Goal: Task Accomplishment & Management: Complete application form

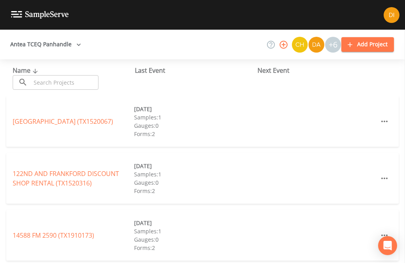
click at [45, 83] on input "text" at bounding box center [65, 82] width 68 height 15
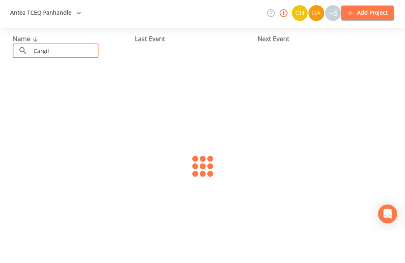
type input "[PERSON_NAME]"
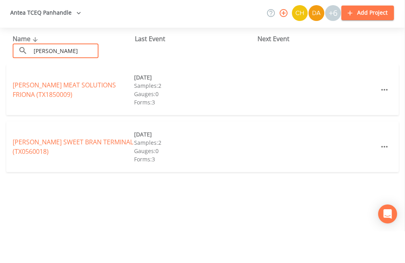
click at [25, 112] on link "[PERSON_NAME] MEAT SOLUTIONS FRIONA (TX1850009)" at bounding box center [64, 121] width 103 height 18
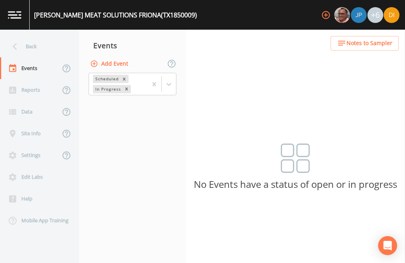
click at [113, 57] on button "Add Event" at bounding box center [110, 64] width 43 height 15
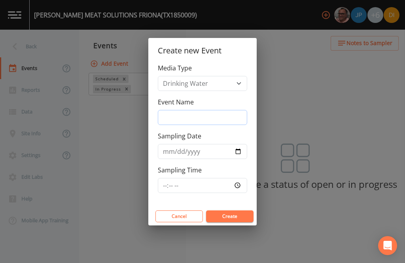
click at [227, 112] on input "Event Name" at bounding box center [202, 117] width 89 height 15
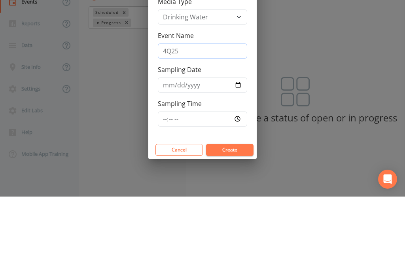
type input "4Q25"
click at [198, 144] on input "Sampling Date" at bounding box center [202, 151] width 89 height 15
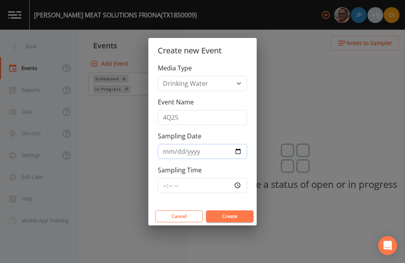
type input "[DATE]"
click at [219, 184] on input "Sampling Time" at bounding box center [202, 185] width 89 height 15
type input "07:30"
click at [242, 213] on button "Create" at bounding box center [229, 216] width 47 height 12
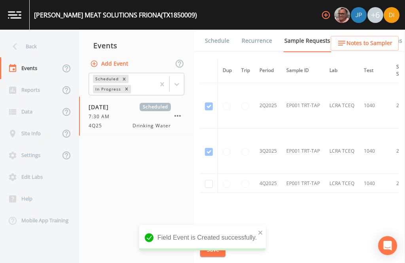
scroll to position [818, 0]
click at [207, 180] on input "checkbox" at bounding box center [209, 184] width 8 height 8
checkbox input "true"
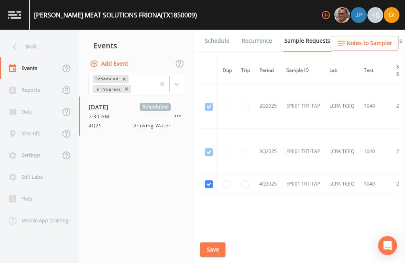
click at [216, 243] on button "Save" at bounding box center [212, 250] width 25 height 15
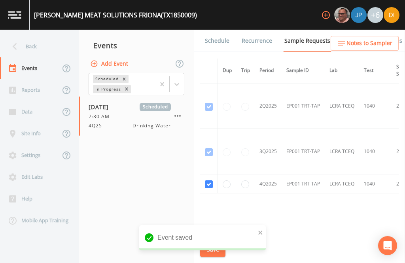
click at [214, 30] on link "Schedule" at bounding box center [217, 41] width 27 height 22
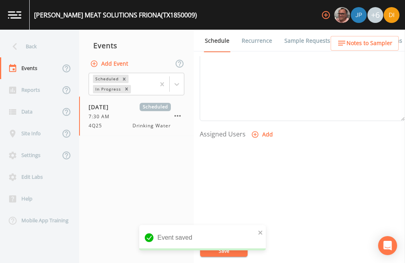
scroll to position [269, 0]
click at [263, 128] on button "Add" at bounding box center [263, 135] width 27 height 15
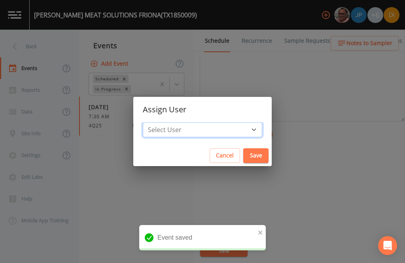
click at [224, 129] on select "Select User [PERSON_NAME] [PERSON_NAME] [PERSON_NAME] [PERSON_NAME] [PERSON_NAM…" at bounding box center [202, 129] width 119 height 15
select select "344ec927-06d4-4db1-b173-80838cd52a46"
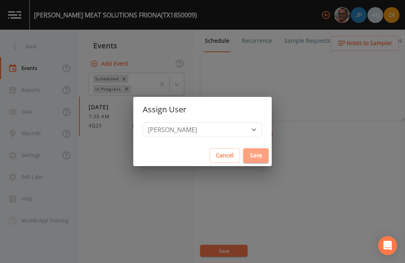
click at [243, 157] on button "Save" at bounding box center [255, 155] width 25 height 15
select select
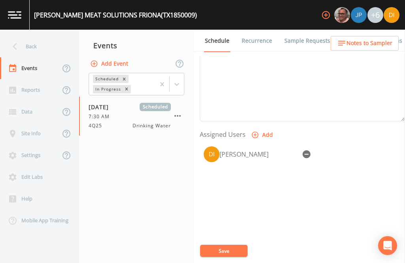
click at [231, 250] on button "Save" at bounding box center [223, 251] width 47 height 12
click at [227, 246] on button "Save" at bounding box center [223, 251] width 47 height 12
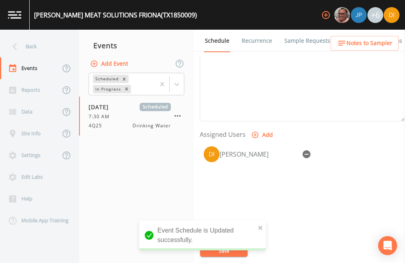
click at [36, 36] on div "Back" at bounding box center [35, 47] width 71 height 22
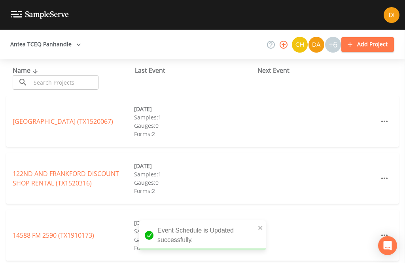
click at [70, 75] on input "text" at bounding box center [65, 82] width 68 height 15
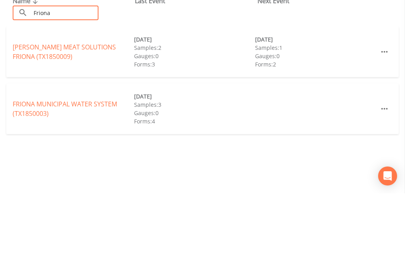
type input "Friona"
click at [34, 169] on link "FRIONA MUNICIPAL WATER SYSTEM (TX1850003)" at bounding box center [65, 178] width 104 height 18
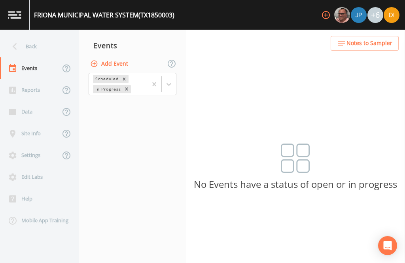
click at [119, 57] on button "Add Event" at bounding box center [110, 64] width 43 height 15
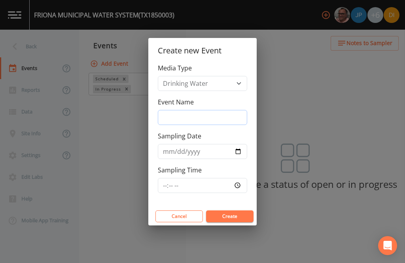
click at [216, 113] on input "Event Name" at bounding box center [202, 117] width 89 height 15
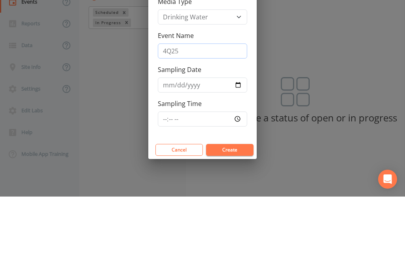
type input "4Q25"
click at [200, 144] on input "Sampling Date" at bounding box center [202, 151] width 89 height 15
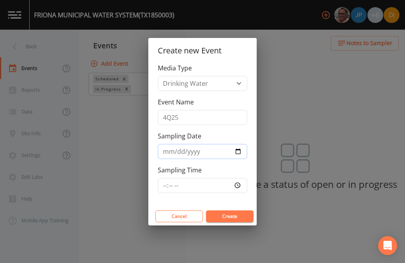
type input "[DATE]"
click at [219, 182] on input "Sampling Time" at bounding box center [202, 185] width 89 height 15
type input "08:00"
click at [236, 212] on button "Create" at bounding box center [229, 216] width 47 height 12
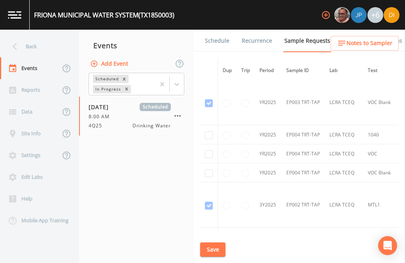
scroll to position [1275, 0]
click at [207, 133] on input "checkbox" at bounding box center [209, 137] width 8 height 8
checkbox input "true"
click at [209, 152] on input "checkbox" at bounding box center [209, 156] width 8 height 8
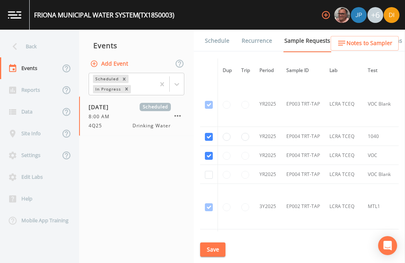
checkbox input "true"
click at [208, 171] on input "checkbox" at bounding box center [209, 175] width 8 height 8
checkbox input "true"
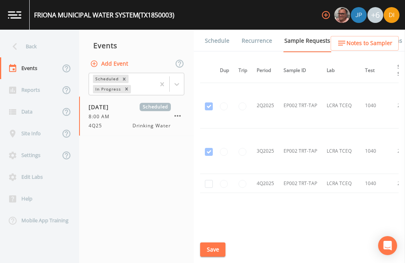
scroll to position [1558, 3]
click at [206, 180] on input "checkbox" at bounding box center [209, 184] width 8 height 8
checkbox input "true"
click at [213, 248] on button "Save" at bounding box center [212, 250] width 25 height 15
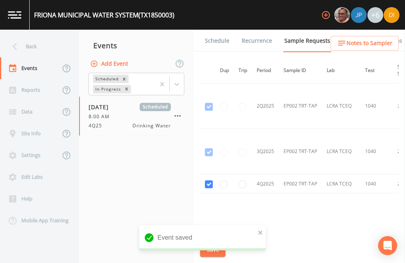
click at [211, 30] on link "Schedule" at bounding box center [217, 41] width 27 height 22
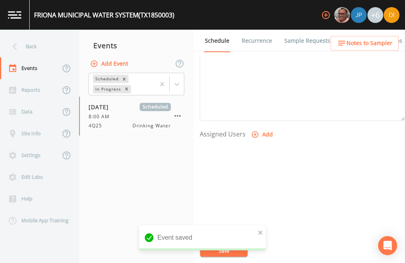
scroll to position [269, 0]
click at [267, 128] on button "Add" at bounding box center [263, 135] width 27 height 15
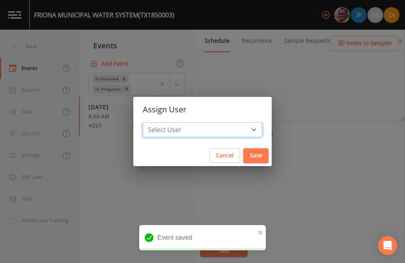
click at [228, 126] on select "Select User [PERSON_NAME] [PERSON_NAME] [PERSON_NAME] [PERSON_NAME] [PERSON_NAM…" at bounding box center [202, 129] width 119 height 15
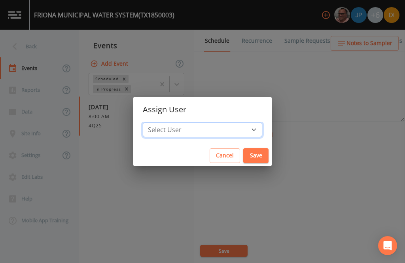
select select "344ec927-06d4-4db1-b173-80838cd52a46"
click at [243, 154] on button "Save" at bounding box center [255, 155] width 25 height 15
select select
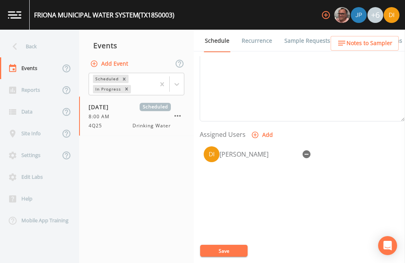
click at [228, 248] on button "Save" at bounding box center [223, 251] width 47 height 12
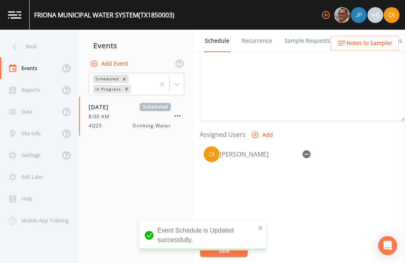
click at [38, 36] on div "Back" at bounding box center [35, 47] width 71 height 22
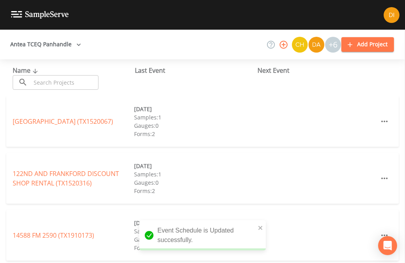
click at [67, 75] on input "text" at bounding box center [65, 82] width 68 height 15
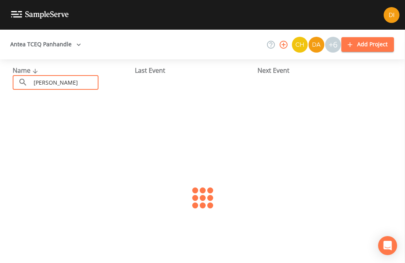
type input "[PERSON_NAME]"
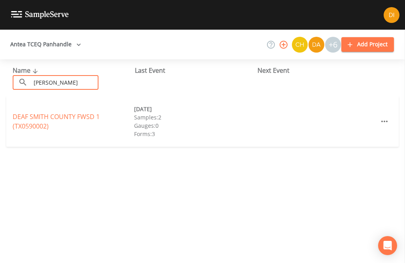
click at [69, 112] on link "DEAF SMITH COUNTY FWSD 1 (TX0590002)" at bounding box center [56, 121] width 87 height 18
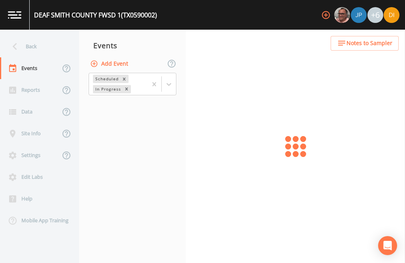
click at [124, 57] on button "Add Event" at bounding box center [110, 64] width 43 height 15
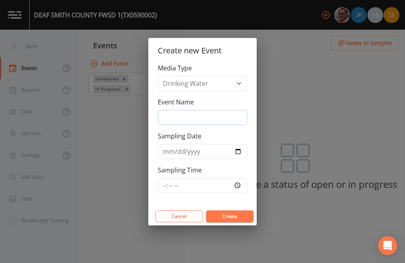
click at [207, 116] on input "Event Name" at bounding box center [202, 117] width 89 height 15
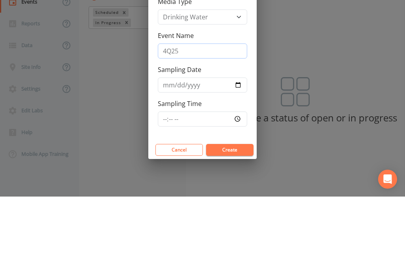
type input "4Q25"
click at [203, 144] on input "Sampling Date" at bounding box center [202, 151] width 89 height 15
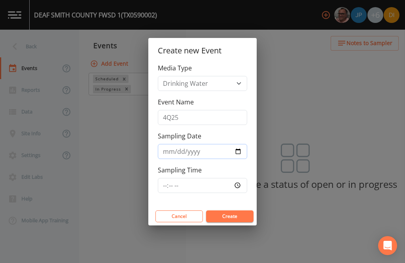
type input "[DATE]"
click at [210, 179] on input "Sampling Time" at bounding box center [202, 185] width 89 height 15
type input "09:00"
click at [236, 215] on button "Create" at bounding box center [229, 216] width 47 height 12
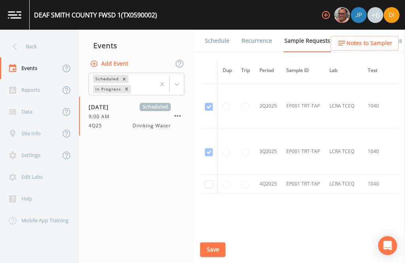
scroll to position [864, 0]
click at [206, 180] on input "checkbox" at bounding box center [209, 184] width 8 height 8
checkbox input "true"
click at [215, 248] on button "Save" at bounding box center [212, 250] width 25 height 15
click at [226, 30] on link "Schedule" at bounding box center [217, 41] width 27 height 22
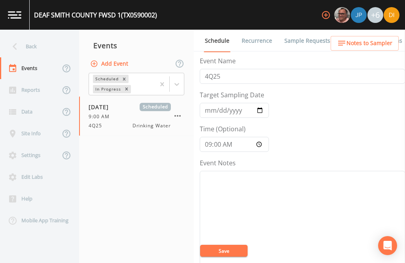
click at [310, 30] on link "Sample Requests" at bounding box center [307, 41] width 48 height 22
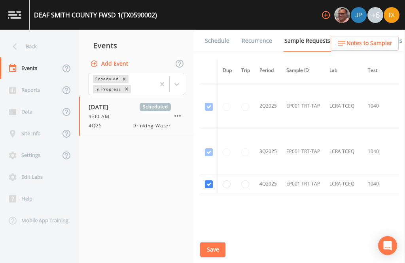
scroll to position [864, 0]
click at [214, 248] on button "Save" at bounding box center [212, 250] width 25 height 15
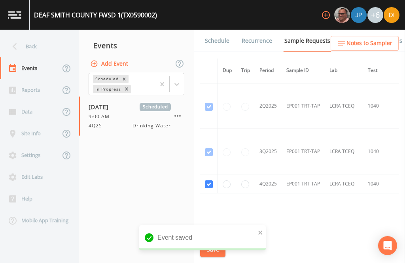
click at [218, 30] on link "Schedule" at bounding box center [217, 41] width 27 height 22
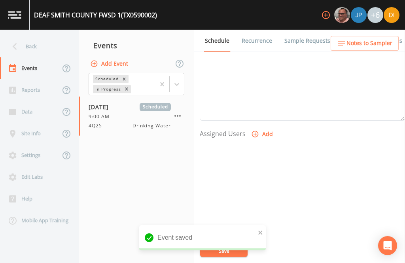
scroll to position [269, 0]
click at [261, 128] on button "Add" at bounding box center [263, 135] width 27 height 15
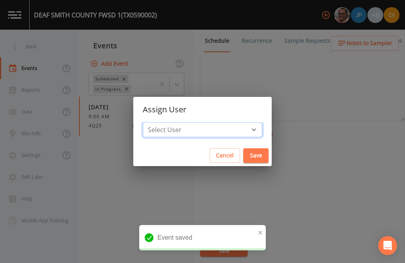
click at [226, 128] on select "Select User [PERSON_NAME] [PERSON_NAME] [PERSON_NAME] [PERSON_NAME] [PERSON_NAM…" at bounding box center [202, 129] width 119 height 15
select select "344ec927-06d4-4db1-b173-80838cd52a46"
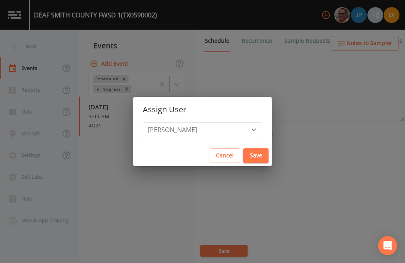
click at [243, 155] on button "Save" at bounding box center [255, 155] width 25 height 15
select select
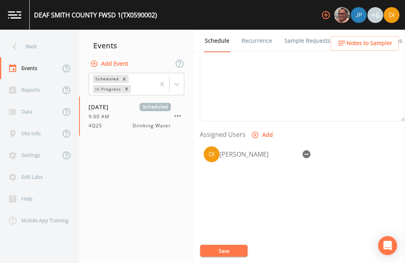
click at [225, 248] on button "Save" at bounding box center [223, 251] width 47 height 12
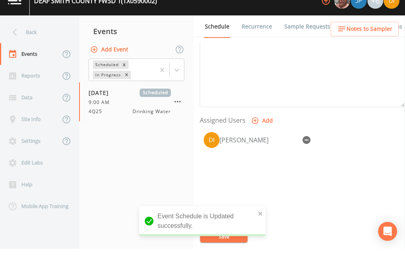
scroll to position [14, 0]
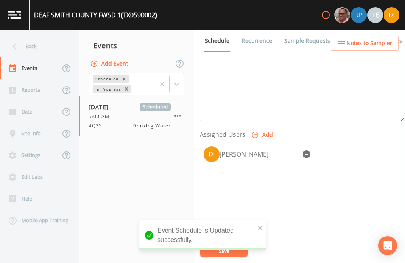
click at [34, 36] on div "Back" at bounding box center [35, 47] width 71 height 22
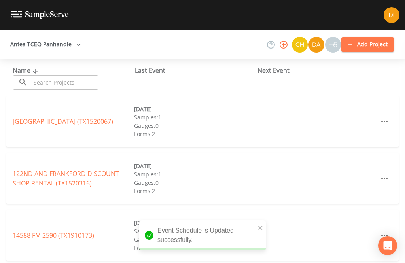
click at [80, 75] on input "text" at bounding box center [65, 82] width 68 height 15
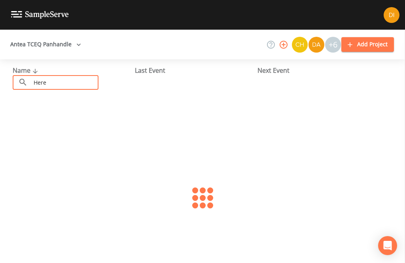
type input "Heref"
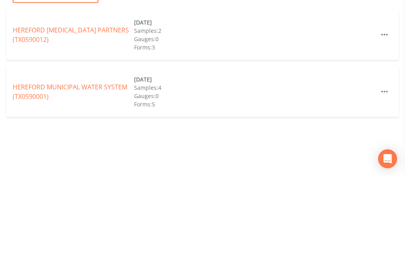
click at [45, 169] on link "HEREFORD MUNICIPAL WATER SYSTEM (TX0590001)" at bounding box center [70, 178] width 115 height 18
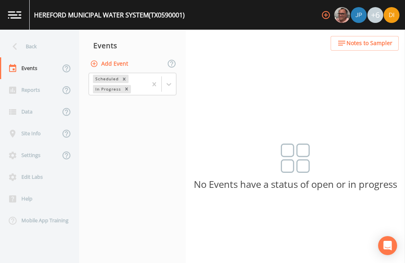
click at [127, 57] on button "Add Event" at bounding box center [110, 64] width 43 height 15
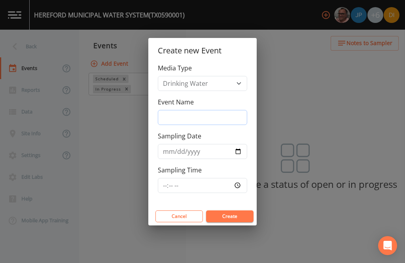
click at [201, 112] on input "Event Name" at bounding box center [202, 117] width 89 height 15
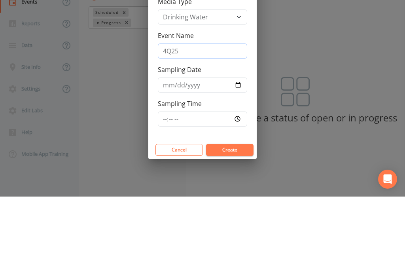
type input "4Q25"
click at [201, 144] on input "Sampling Date" at bounding box center [202, 151] width 89 height 15
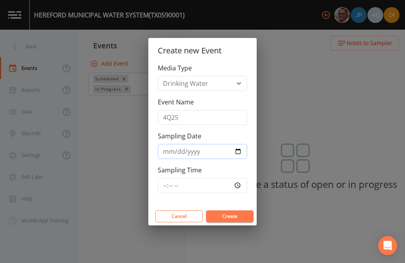
type input "[DATE]"
click at [217, 179] on input "Sampling Time" at bounding box center [202, 185] width 89 height 15
type input "09:15"
click at [236, 215] on button "Create" at bounding box center [229, 216] width 47 height 12
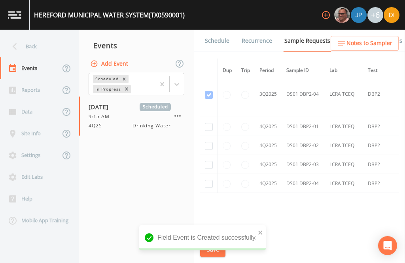
scroll to position [3104, 0]
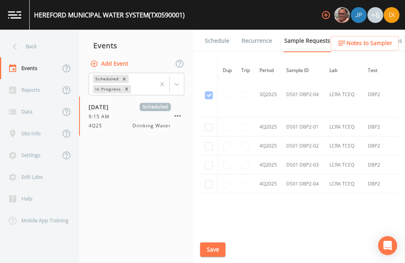
click at [208, 123] on input "checkbox" at bounding box center [209, 127] width 8 height 8
checkbox input "true"
click at [208, 142] on input "checkbox" at bounding box center [209, 146] width 8 height 8
checkbox input "true"
click at [210, 161] on input "checkbox" at bounding box center [209, 165] width 8 height 8
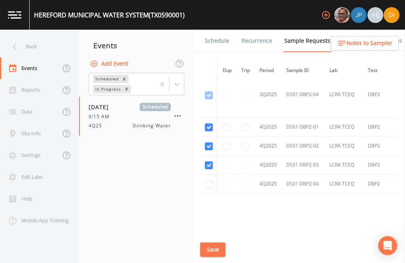
checkbox input "true"
click at [209, 180] on input "checkbox" at bounding box center [209, 184] width 8 height 8
checkbox input "true"
click at [214, 247] on button "Save" at bounding box center [212, 250] width 25 height 15
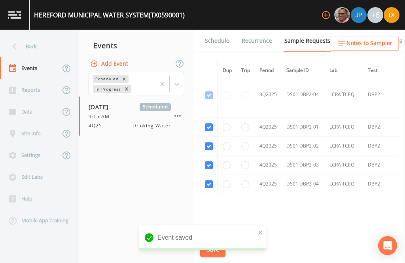
click at [217, 30] on link "Schedule" at bounding box center [217, 41] width 27 height 22
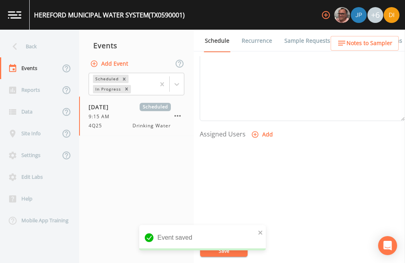
scroll to position [269, 0]
click at [264, 128] on button "Add" at bounding box center [263, 135] width 27 height 15
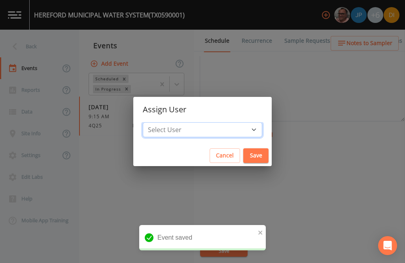
click at [228, 126] on select "Select User [PERSON_NAME] [PERSON_NAME] [PERSON_NAME] [PERSON_NAME] [PERSON_NAM…" at bounding box center [202, 129] width 119 height 15
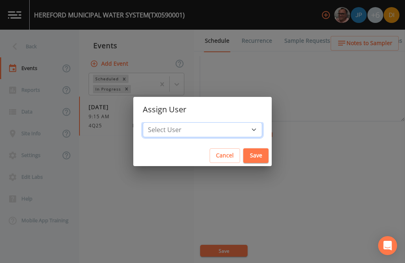
select select "344ec927-06d4-4db1-b173-80838cd52a46"
click at [243, 152] on button "Save" at bounding box center [255, 155] width 25 height 15
select select
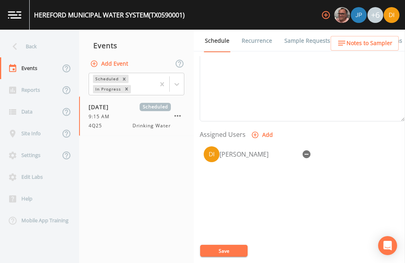
click at [227, 249] on button "Save" at bounding box center [223, 251] width 47 height 12
click at [227, 250] on button "Save" at bounding box center [223, 251] width 47 height 12
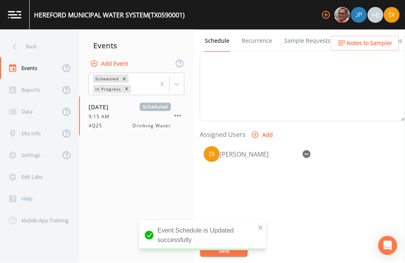
scroll to position [6, 0]
click at [38, 38] on div "Back" at bounding box center [35, 47] width 71 height 22
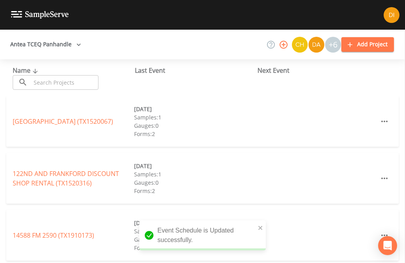
click at [80, 77] on input "text" at bounding box center [65, 82] width 68 height 15
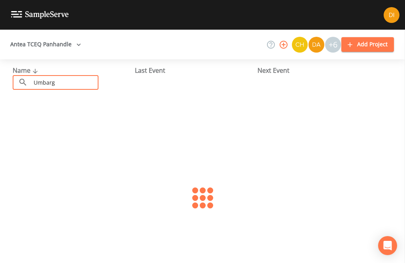
scroll to position [11, 0]
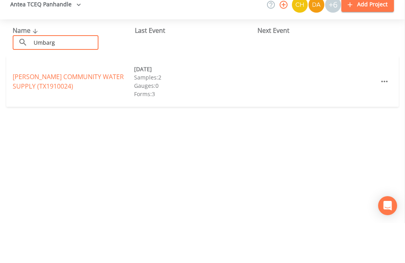
type input "Umbarg"
click at [112, 96] on div "[PERSON_NAME] COMMUNITY WATER SUPPLY (TX1910024) [DATE] Samples: 2 Gauges: 0 Fo…" at bounding box center [202, 121] width 392 height 51
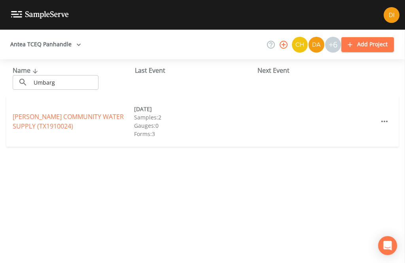
click at [97, 112] on link "[PERSON_NAME] COMMUNITY WATER SUPPLY (TX1910024)" at bounding box center [68, 121] width 111 height 18
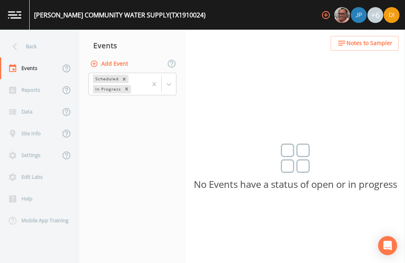
click at [127, 57] on button "Add Event" at bounding box center [110, 64] width 43 height 15
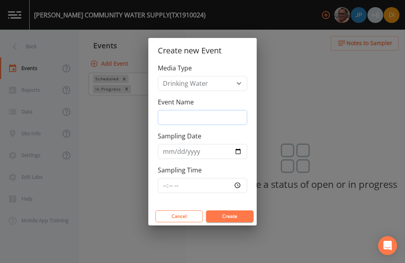
click at [205, 119] on input "Event Name" at bounding box center [202, 117] width 89 height 15
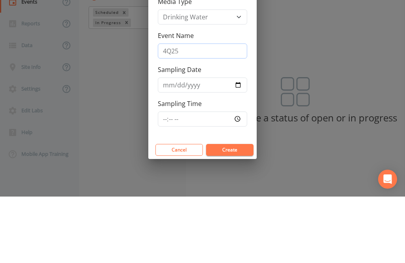
type input "4Q25"
click at [196, 144] on input "Sampling Date" at bounding box center [202, 151] width 89 height 15
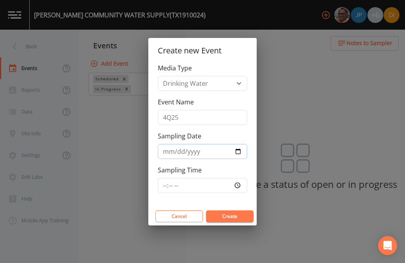
type input "[DATE]"
click at [217, 183] on input "Sampling Time" at bounding box center [202, 185] width 89 height 15
type input "11:00"
click at [239, 216] on button "Create" at bounding box center [229, 216] width 47 height 12
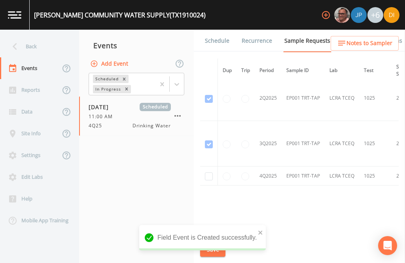
scroll to position [794, 0]
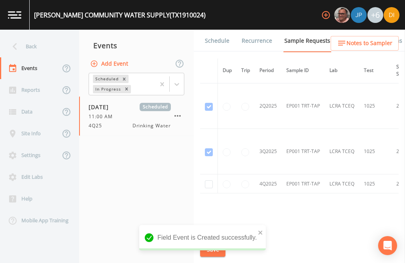
click at [207, 180] on input "checkbox" at bounding box center [209, 184] width 8 height 8
checkbox input "true"
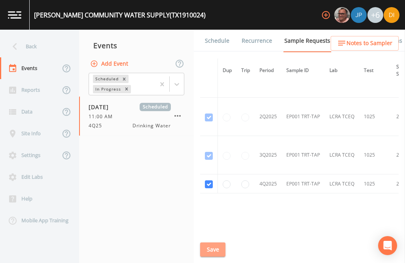
click at [211, 245] on button "Save" at bounding box center [212, 250] width 25 height 15
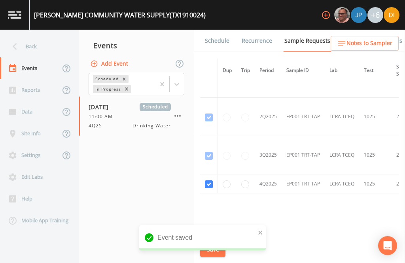
scroll to position [0, 0]
click at [218, 38] on link "Schedule" at bounding box center [217, 41] width 27 height 22
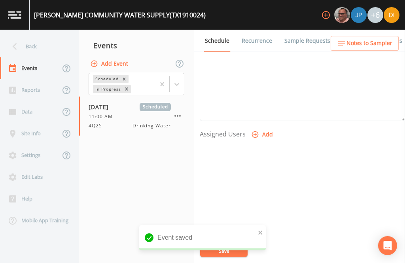
scroll to position [269, 0]
click at [267, 133] on button "Add" at bounding box center [263, 135] width 27 height 15
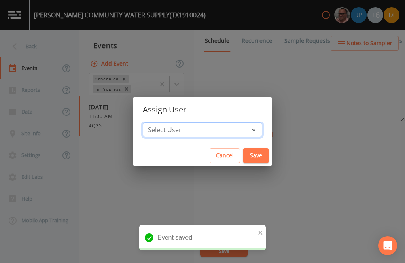
click at [226, 126] on select "Select User [PERSON_NAME] [PERSON_NAME] [PERSON_NAME] [PERSON_NAME] [PERSON_NAM…" at bounding box center [202, 129] width 119 height 15
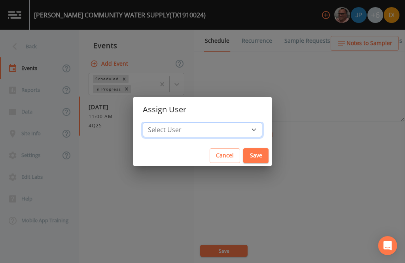
select select "344ec927-06d4-4db1-b173-80838cd52a46"
click at [243, 154] on button "Save" at bounding box center [255, 155] width 25 height 15
select select
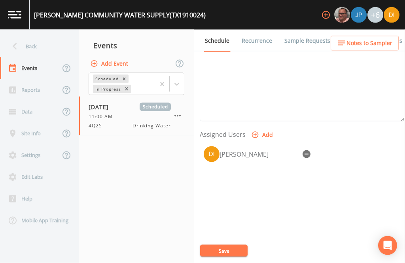
scroll to position [25, 0]
click at [231, 248] on button "Save" at bounding box center [223, 251] width 47 height 12
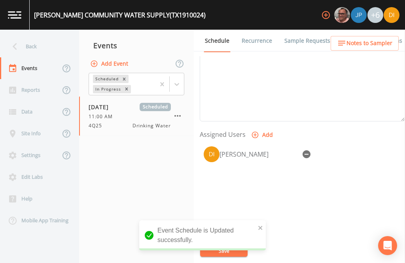
click at [43, 36] on div "Back" at bounding box center [35, 47] width 71 height 22
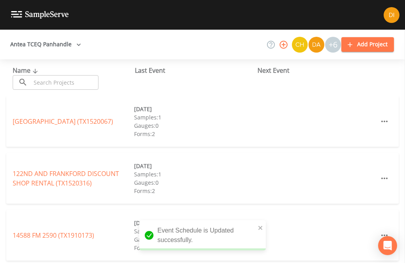
click at [76, 75] on input "text" at bounding box center [65, 82] width 68 height 15
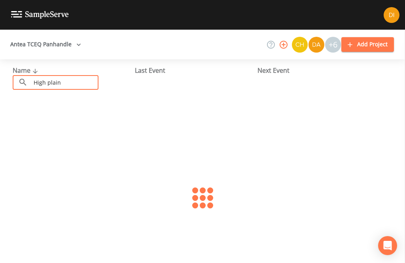
type input "High plains"
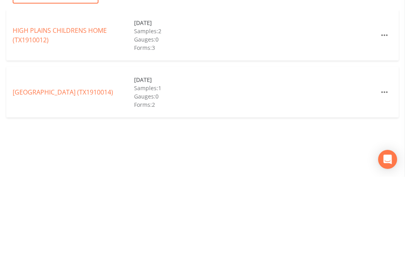
click at [33, 174] on link "[GEOGRAPHIC_DATA] (TX1910014)" at bounding box center [63, 178] width 100 height 9
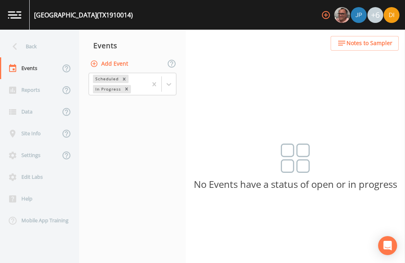
click at [120, 57] on button "Add Event" at bounding box center [110, 64] width 43 height 15
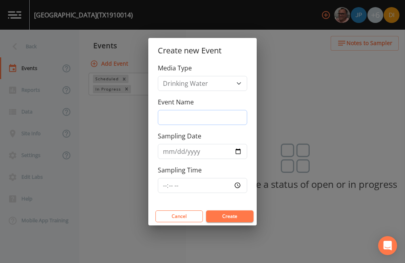
click at [195, 120] on input "Event Name" at bounding box center [202, 117] width 89 height 15
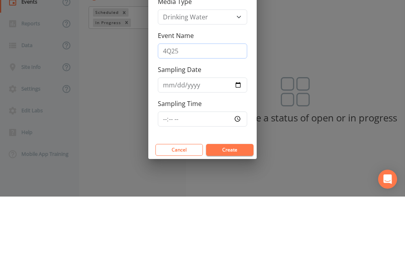
type input "4Q25"
click at [190, 144] on input "Sampling Date" at bounding box center [202, 151] width 89 height 15
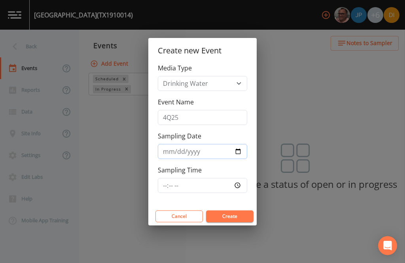
type input "[DATE]"
click at [222, 182] on input "Sampling Time" at bounding box center [202, 185] width 89 height 15
type input "11:30"
click at [240, 211] on button "Create" at bounding box center [229, 216] width 47 height 12
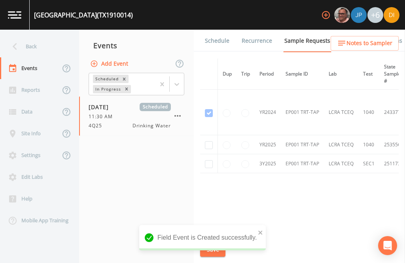
click at [208, 141] on input "checkbox" at bounding box center [209, 145] width 8 height 8
checkbox input "true"
click at [208, 160] on input "checkbox" at bounding box center [209, 164] width 8 height 8
checkbox input "true"
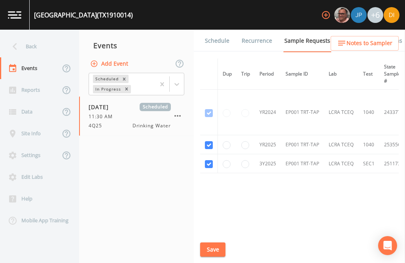
click at [217, 246] on button "Save" at bounding box center [212, 250] width 25 height 15
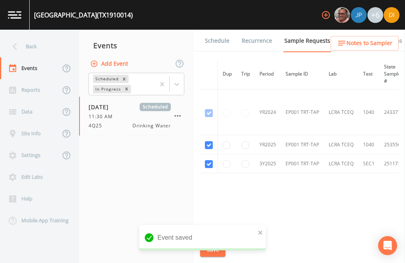
click at [215, 30] on link "Schedule" at bounding box center [217, 41] width 27 height 22
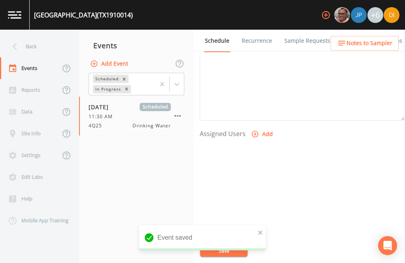
scroll to position [269, 0]
click at [266, 128] on button "Add" at bounding box center [263, 135] width 27 height 15
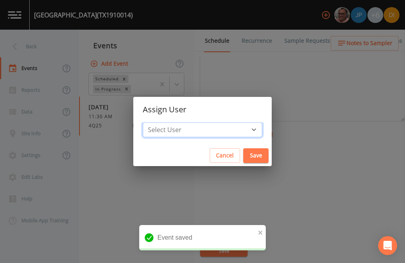
click at [218, 126] on select "Select User [PERSON_NAME] [PERSON_NAME] [PERSON_NAME] [PERSON_NAME] [PERSON_NAM…" at bounding box center [202, 129] width 119 height 15
select select "344ec927-06d4-4db1-b173-80838cd52a46"
click at [243, 154] on button "Save" at bounding box center [255, 155] width 25 height 15
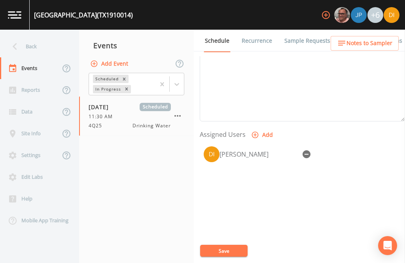
select select
click at [230, 252] on button "Save" at bounding box center [223, 251] width 47 height 12
click at [229, 249] on button "Save" at bounding box center [223, 251] width 47 height 12
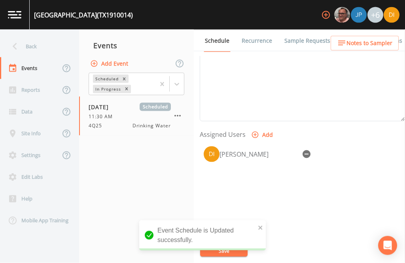
scroll to position [4, 0]
click at [41, 41] on div "Back" at bounding box center [35, 47] width 71 height 22
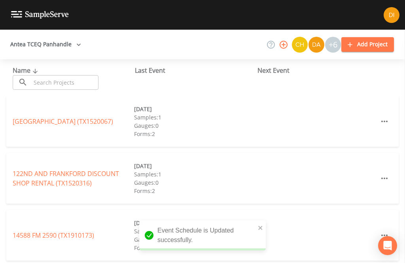
click at [76, 75] on input "text" at bounding box center [65, 82] width 68 height 15
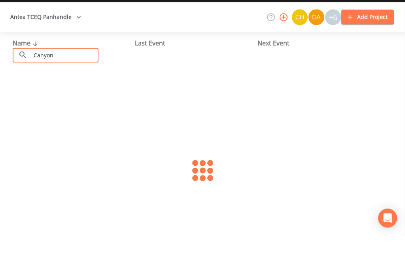
type input "Canyon c"
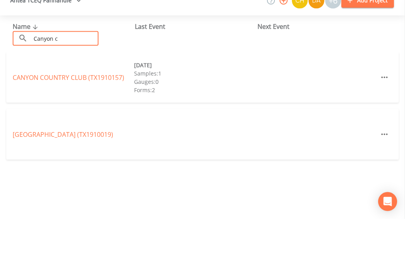
click at [33, 117] on link "[GEOGRAPHIC_DATA] (TX1910157)" at bounding box center [69, 121] width 112 height 9
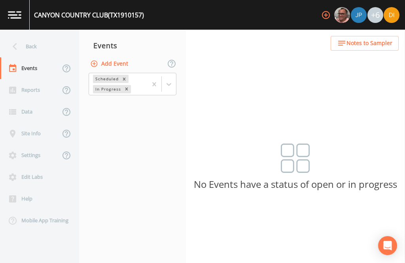
click at [118, 57] on button "Add Event" at bounding box center [110, 64] width 43 height 15
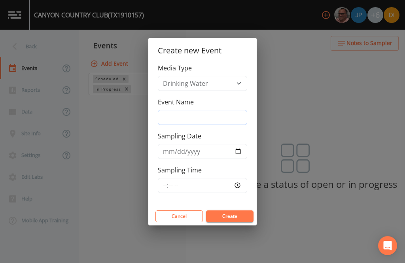
click at [198, 116] on input "Event Name" at bounding box center [202, 117] width 89 height 15
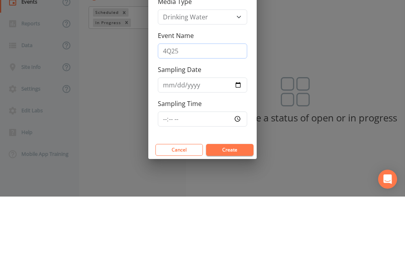
type input "4Q25"
click at [185, 144] on input "Sampling Date" at bounding box center [202, 151] width 89 height 15
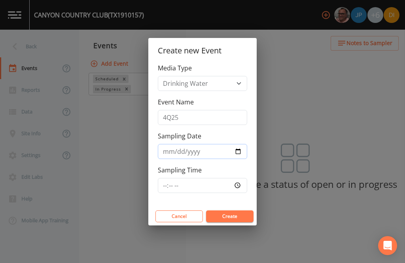
type input "[DATE]"
click at [219, 182] on input "Sampling Time" at bounding box center [202, 185] width 89 height 15
type input "12:00"
click at [240, 217] on button "Create" at bounding box center [229, 216] width 47 height 12
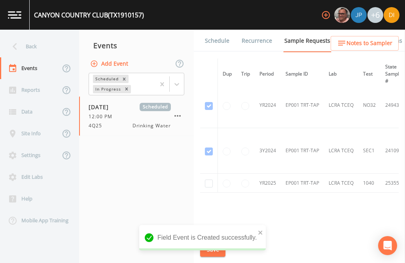
scroll to position [6, 0]
click at [210, 180] on input "checkbox" at bounding box center [209, 184] width 8 height 8
checkbox input "true"
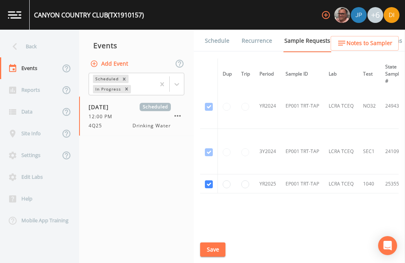
click at [219, 250] on button "Save" at bounding box center [212, 250] width 25 height 15
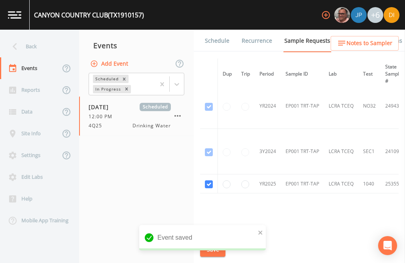
click at [213, 30] on link "Schedule" at bounding box center [217, 41] width 27 height 22
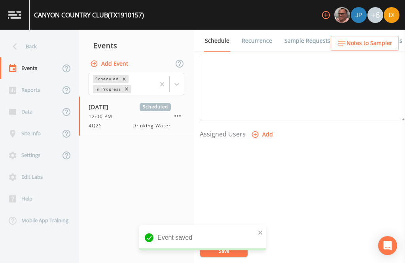
scroll to position [269, 0]
click at [262, 128] on button "Add" at bounding box center [263, 135] width 27 height 15
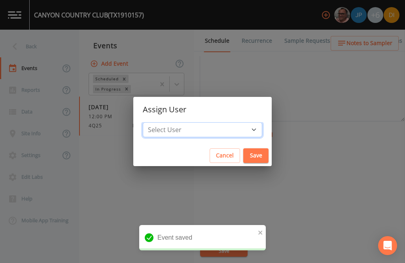
click at [224, 123] on select "Select User [PERSON_NAME] [PERSON_NAME] [PERSON_NAME] [PERSON_NAME] [PERSON_NAM…" at bounding box center [202, 129] width 119 height 15
select select "344ec927-06d4-4db1-b173-80838cd52a46"
click at [243, 151] on button "Save" at bounding box center [255, 155] width 25 height 15
select select
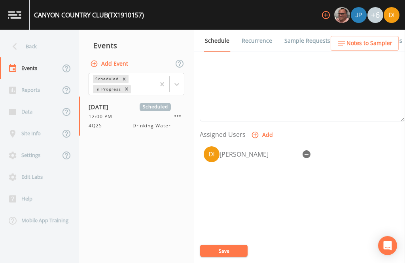
click at [225, 248] on button "Save" at bounding box center [223, 251] width 47 height 12
click at [224, 247] on button "Save" at bounding box center [223, 251] width 47 height 12
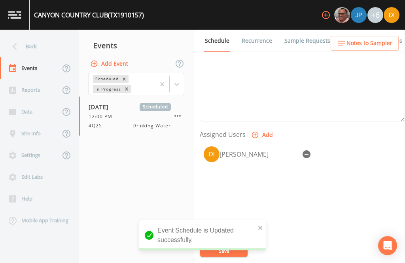
click at [38, 36] on div "Back" at bounding box center [35, 47] width 71 height 22
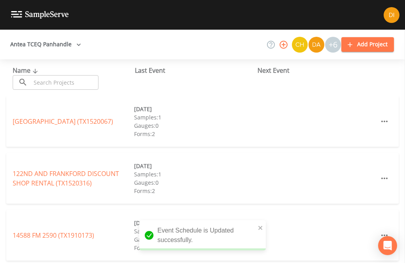
click at [74, 75] on input "text" at bounding box center [65, 82] width 68 height 15
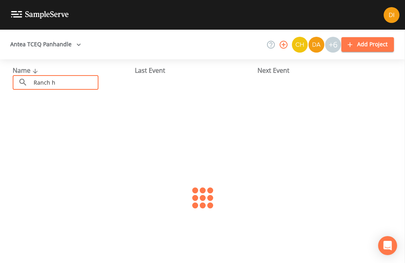
type input "Ranch ha"
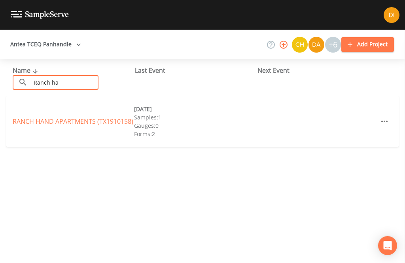
click at [83, 117] on link "RANCH HAND APARTMENTS (TX1910158)" at bounding box center [73, 121] width 121 height 9
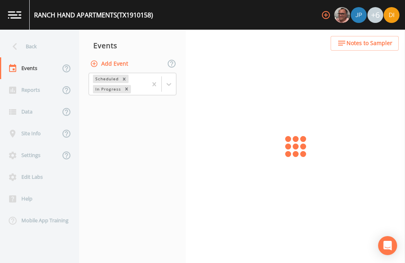
click at [120, 57] on button "Add Event" at bounding box center [110, 64] width 43 height 15
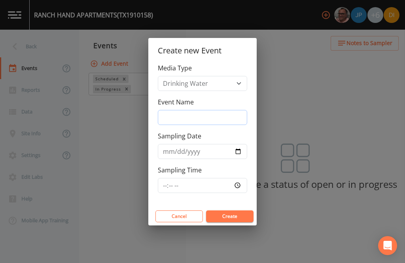
click at [193, 115] on input "Event Name" at bounding box center [202, 117] width 89 height 15
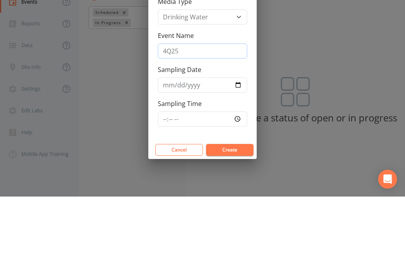
type input "4Q25"
click at [188, 144] on input "Sampling Date" at bounding box center [202, 151] width 89 height 15
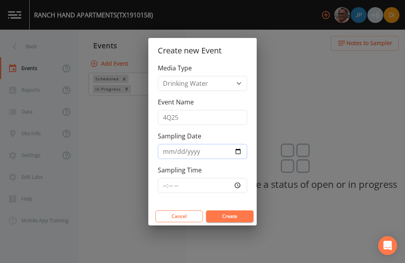
type input "[DATE]"
click at [221, 183] on input "Sampling Time" at bounding box center [202, 185] width 89 height 15
type input "12:15"
click at [238, 211] on button "Create" at bounding box center [229, 216] width 47 height 12
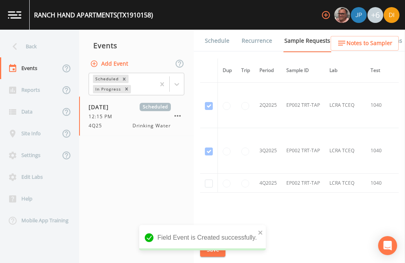
scroll to position [1747, 0]
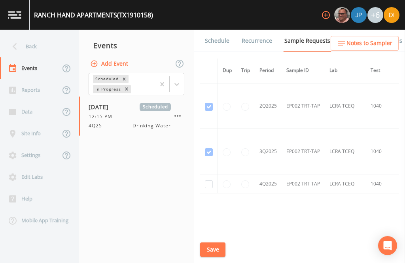
click at [207, 180] on input "checkbox" at bounding box center [209, 184] width 8 height 8
checkbox input "true"
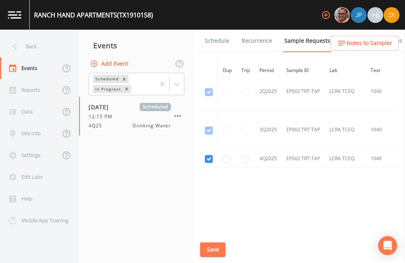
scroll to position [1503, 0]
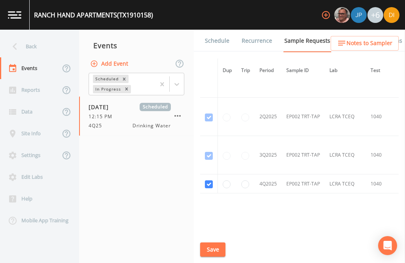
click at [214, 244] on button "Save" at bounding box center [212, 250] width 25 height 15
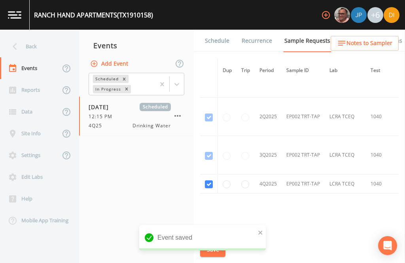
click at [219, 30] on link "Schedule" at bounding box center [217, 41] width 27 height 22
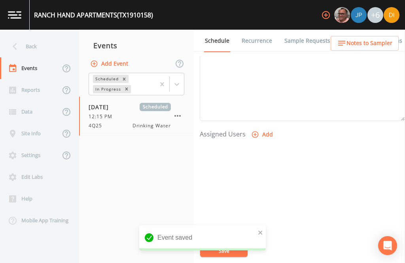
click at [262, 127] on button "Add" at bounding box center [263, 134] width 27 height 15
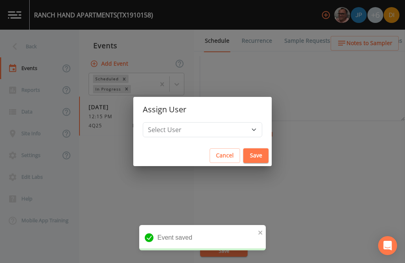
scroll to position [269, 0]
click at [220, 126] on select "Select User [PERSON_NAME] [PERSON_NAME] [PERSON_NAME] [PERSON_NAME] [PERSON_NAM…" at bounding box center [202, 129] width 119 height 15
select select "344ec927-06d4-4db1-b173-80838cd52a46"
click at [243, 152] on button "Save" at bounding box center [255, 155] width 25 height 15
select select
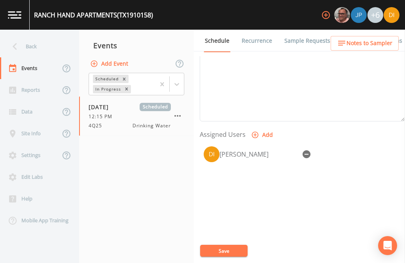
click at [222, 256] on button "Save" at bounding box center [223, 251] width 47 height 12
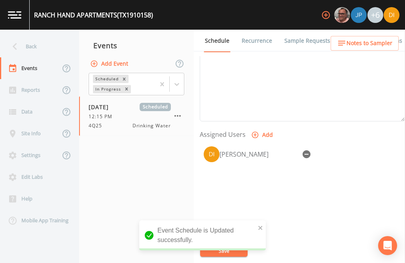
click at [247, 180] on div "[PERSON_NAME]" at bounding box center [302, 183] width 205 height 83
click at [271, 160] on div "[PERSON_NAME]" at bounding box center [302, 183] width 205 height 83
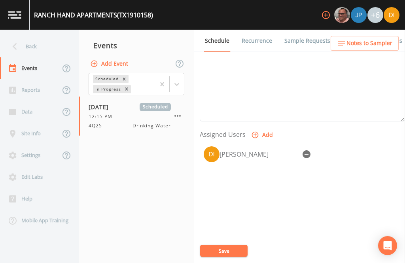
click at [235, 250] on button "Save" at bounding box center [223, 251] width 47 height 12
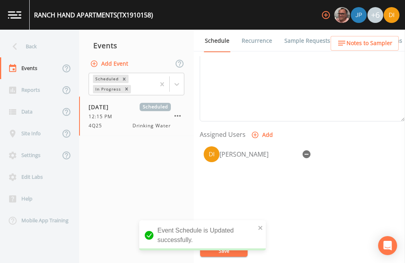
click at [32, 36] on div "Back" at bounding box center [35, 47] width 71 height 22
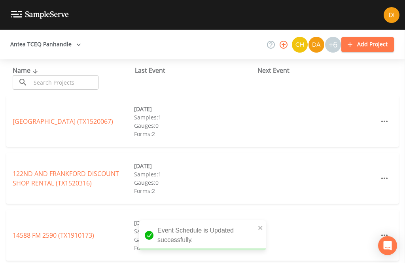
click at [76, 75] on input "text" at bounding box center [65, 82] width 68 height 15
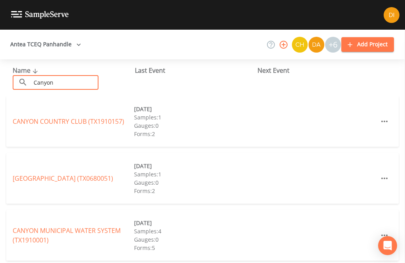
type input "Canyon"
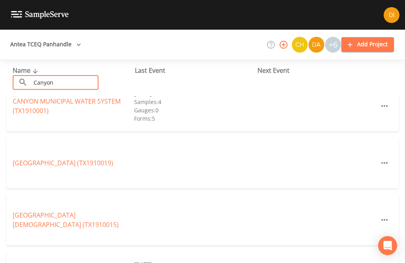
scroll to position [134, 0]
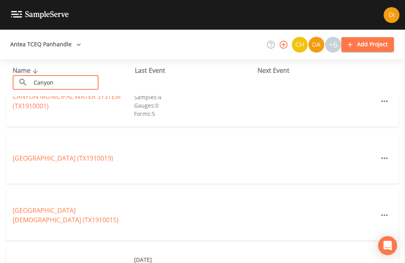
click at [95, 92] on link "CANYON MUNICIPAL WATER SYSTEM (TX1910001)" at bounding box center [67, 101] width 108 height 18
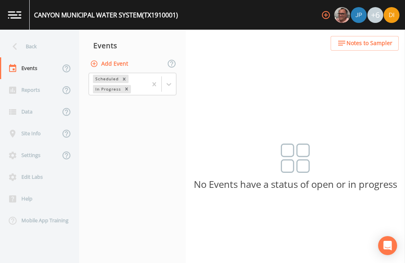
click at [117, 57] on button "Add Event" at bounding box center [110, 64] width 43 height 15
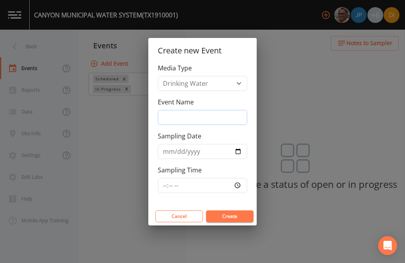
click at [203, 116] on input "Event Name" at bounding box center [202, 117] width 89 height 15
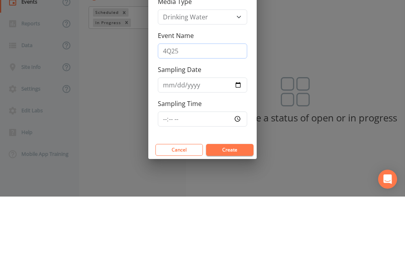
type input "4Q25"
click at [182, 144] on input "Sampling Date" at bounding box center [202, 151] width 89 height 15
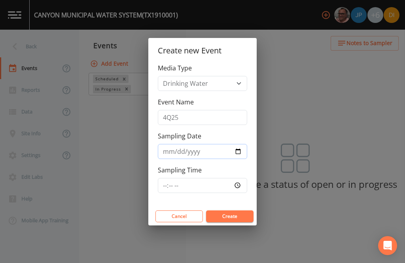
type input "[DATE]"
click at [231, 186] on input "Sampling Time" at bounding box center [202, 185] width 89 height 15
type input "12:30"
click at [237, 215] on button "Create" at bounding box center [229, 216] width 47 height 12
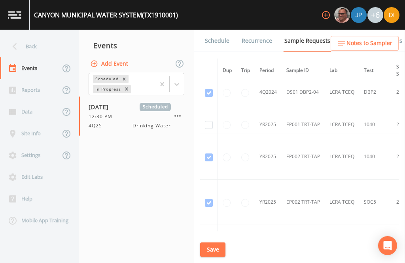
scroll to position [1288, 0]
click at [205, 120] on input "checkbox" at bounding box center [209, 124] width 8 height 8
checkbox input "true"
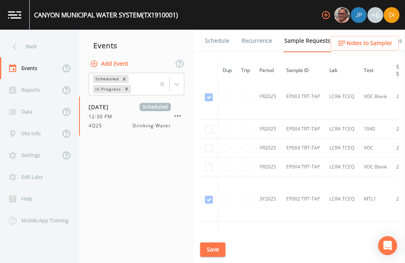
scroll to position [1621, 0]
click at [207, 125] on input "checkbox" at bounding box center [209, 129] width 8 height 8
checkbox input "true"
click at [210, 144] on input "checkbox" at bounding box center [209, 148] width 8 height 8
checkbox input "true"
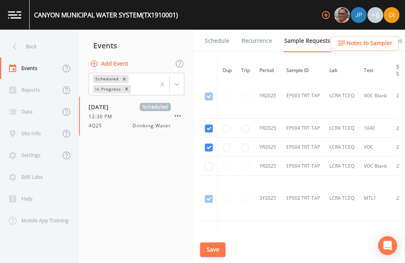
click at [207, 163] on input "checkbox" at bounding box center [209, 167] width 8 height 8
checkbox input "true"
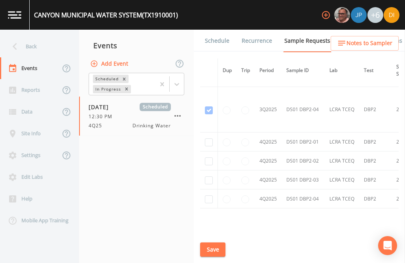
scroll to position [2295, 0]
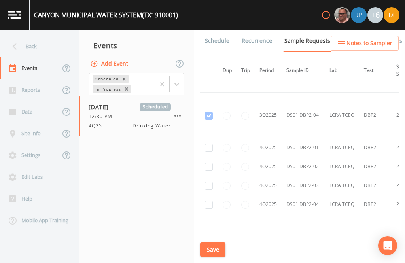
click at [207, 144] on input "checkbox" at bounding box center [209, 148] width 8 height 8
checkbox input "true"
click at [209, 163] on input "checkbox" at bounding box center [209, 167] width 8 height 8
checkbox input "true"
click at [207, 182] on input "checkbox" at bounding box center [209, 186] width 8 height 8
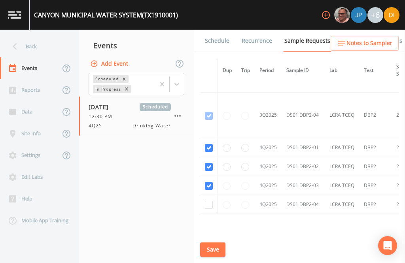
checkbox input "true"
click at [208, 201] on input "checkbox" at bounding box center [209, 205] width 8 height 8
checkbox input "true"
click at [217, 248] on button "Save" at bounding box center [212, 250] width 25 height 15
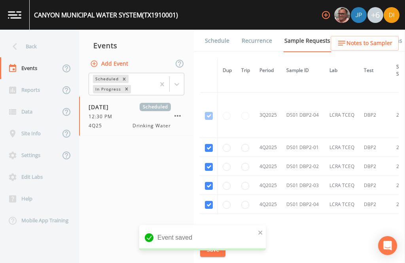
click at [216, 30] on link "Schedule" at bounding box center [217, 41] width 27 height 22
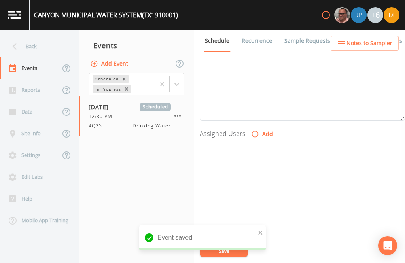
scroll to position [269, 0]
click at [258, 128] on button "Add" at bounding box center [263, 135] width 27 height 15
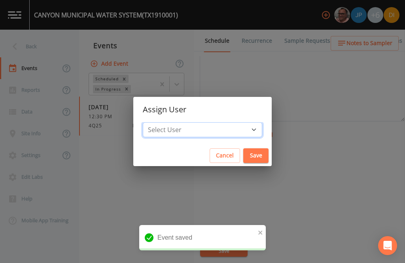
click at [209, 129] on select "Select User [PERSON_NAME] [PERSON_NAME] [PERSON_NAME] [PERSON_NAME] [PERSON_NAM…" at bounding box center [202, 129] width 119 height 15
select select "344ec927-06d4-4db1-b173-80838cd52a46"
click at [243, 153] on button "Save" at bounding box center [255, 155] width 25 height 15
select select
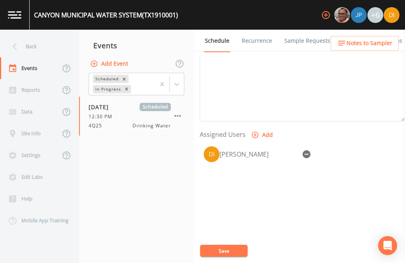
click at [229, 252] on button "Save" at bounding box center [223, 251] width 47 height 12
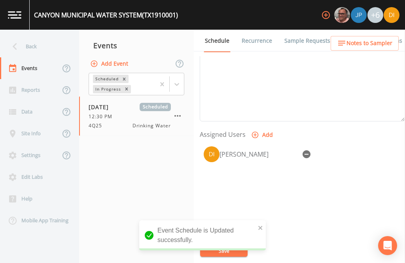
click at [32, 36] on div "Back" at bounding box center [35, 47] width 71 height 22
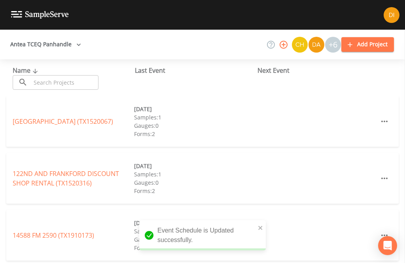
click at [77, 75] on input "text" at bounding box center [65, 82] width 68 height 15
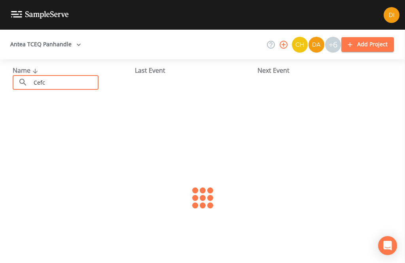
type input "Cefco"
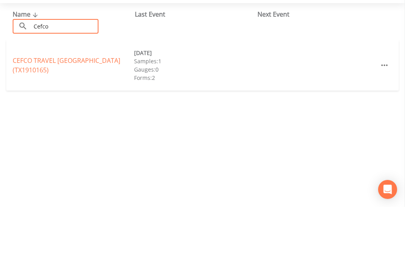
click at [41, 112] on link "CEFCO TRAVEL [GEOGRAPHIC_DATA] (TX1910165)" at bounding box center [67, 121] width 108 height 18
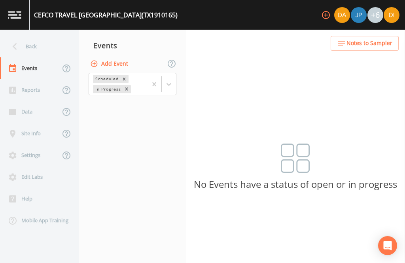
click at [122, 57] on button "Add Event" at bounding box center [110, 64] width 43 height 15
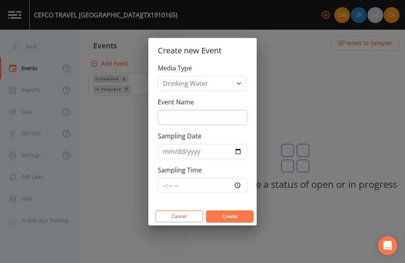
click at [210, 115] on input "Event Name" at bounding box center [202, 117] width 89 height 15
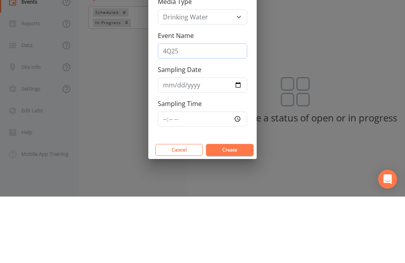
type input "4Q25"
click at [188, 144] on input "Sampling Date" at bounding box center [202, 151] width 89 height 15
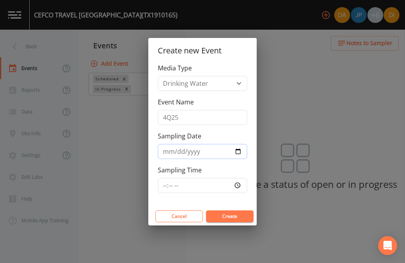
type input "[DATE]"
click at [221, 182] on input "Sampling Time" at bounding box center [202, 185] width 89 height 15
type input "13:30"
click at [234, 214] on button "Create" at bounding box center [229, 216] width 47 height 12
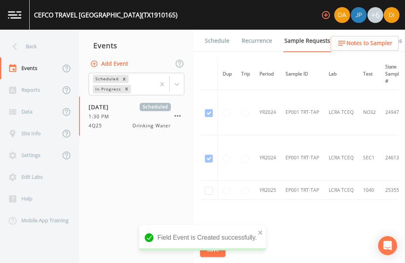
click at [208, 187] on input "checkbox" at bounding box center [209, 191] width 8 height 8
checkbox input "true"
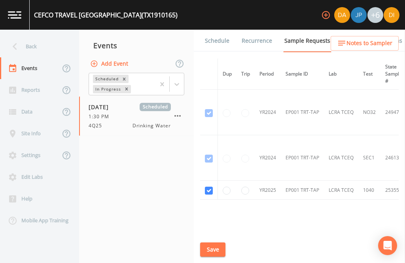
click at [220, 244] on button "Save" at bounding box center [212, 250] width 25 height 15
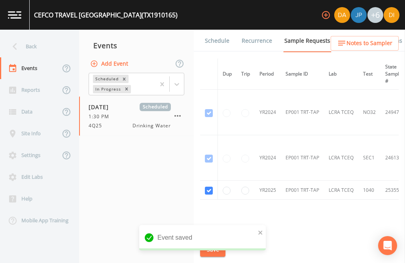
click at [222, 30] on link "Schedule" at bounding box center [217, 41] width 27 height 22
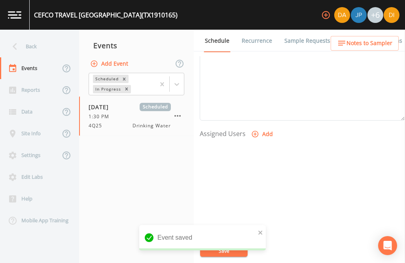
scroll to position [269, 0]
click at [263, 128] on button "Add" at bounding box center [263, 135] width 27 height 15
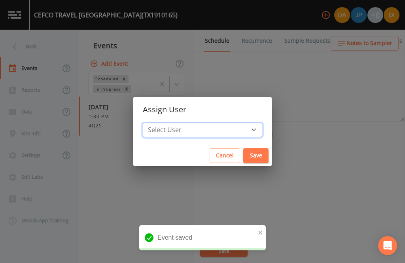
click at [223, 129] on select "Select User [PERSON_NAME] [PERSON_NAME] [PERSON_NAME] [PERSON_NAME] [PERSON_NAM…" at bounding box center [202, 129] width 119 height 15
select select "344ec927-06d4-4db1-b173-80838cd52a46"
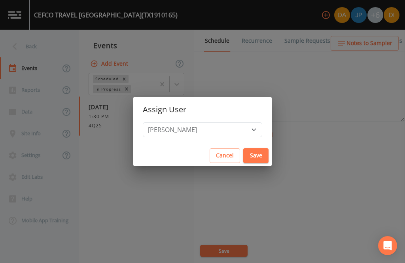
click at [243, 155] on button "Save" at bounding box center [255, 155] width 25 height 15
select select
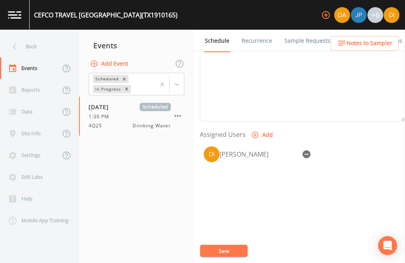
click at [226, 252] on button "Save" at bounding box center [223, 251] width 47 height 12
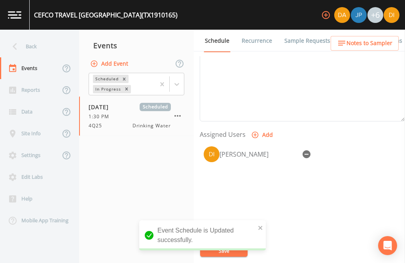
click at [49, 36] on div "Back" at bounding box center [35, 47] width 71 height 22
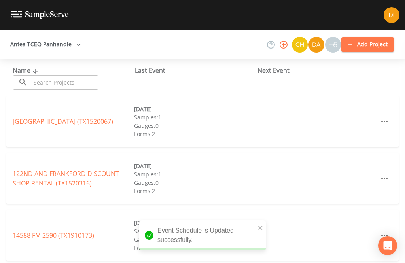
click at [70, 75] on input "text" at bounding box center [65, 82] width 68 height 15
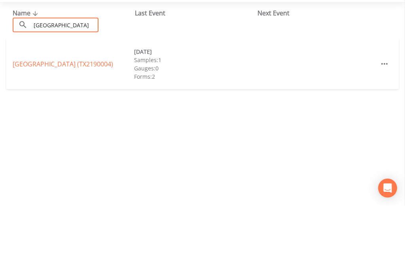
type input "[GEOGRAPHIC_DATA]"
click at [32, 117] on link "[GEOGRAPHIC_DATA] (TX2190004)" at bounding box center [63, 121] width 100 height 9
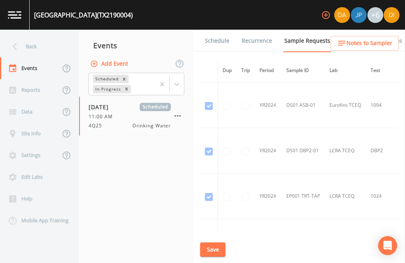
click at [180, 115] on icon "button" at bounding box center [177, 116] width 6 height 2
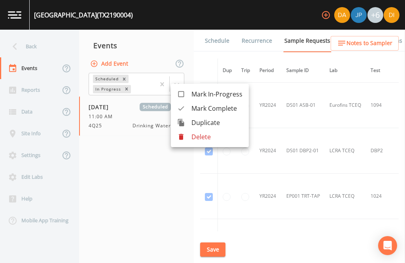
click at [206, 138] on p "Delete" at bounding box center [216, 136] width 51 height 9
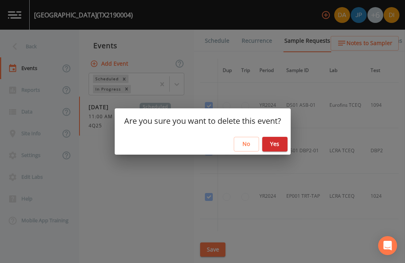
click at [281, 144] on button "Yes" at bounding box center [274, 144] width 25 height 15
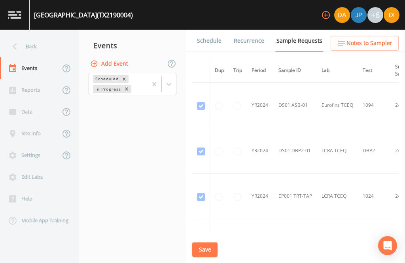
click at [120, 57] on button "Add Event" at bounding box center [110, 64] width 43 height 15
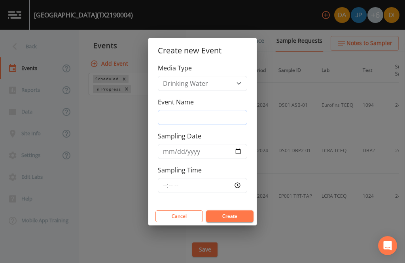
click at [195, 117] on input "Event Name" at bounding box center [202, 117] width 89 height 15
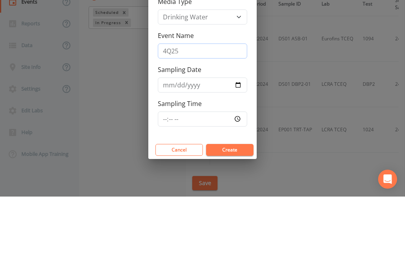
type input "4Q25"
click at [189, 144] on input "Sampling Date" at bounding box center [202, 151] width 89 height 15
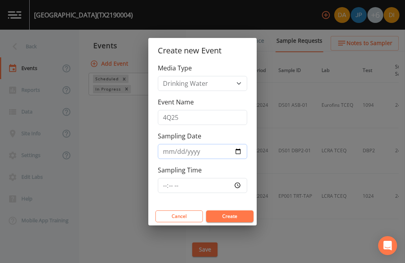
type input "[DATE]"
click at [218, 184] on input "Sampling Time" at bounding box center [202, 185] width 89 height 15
type input "14:30"
click at [240, 211] on button "Create" at bounding box center [229, 216] width 47 height 12
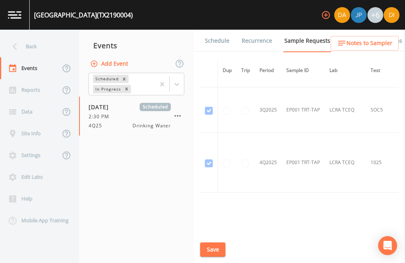
scroll to position [1905, 0]
click at [182, 111] on icon "button" at bounding box center [177, 115] width 9 height 9
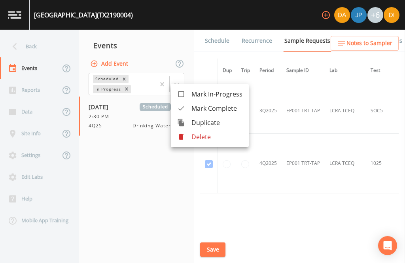
click at [208, 134] on p "Delete" at bounding box center [216, 136] width 51 height 9
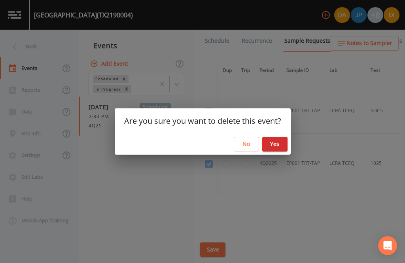
click at [276, 143] on button "Yes" at bounding box center [274, 144] width 25 height 15
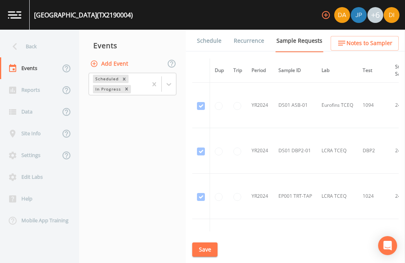
click at [33, 36] on div "Back" at bounding box center [35, 47] width 71 height 22
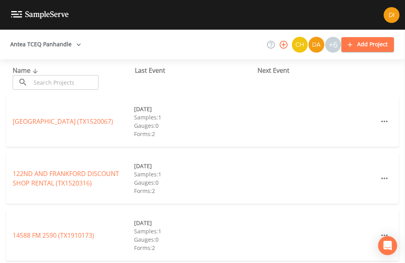
click at [66, 75] on input "text" at bounding box center [65, 82] width 68 height 15
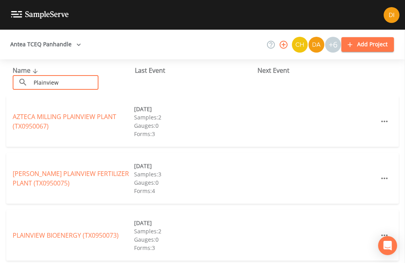
type input "Plainview s"
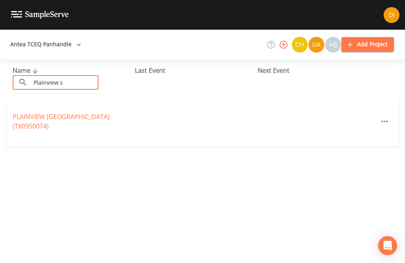
click at [80, 112] on link "PLAINVIEW [GEOGRAPHIC_DATA] (TX0950074)" at bounding box center [61, 121] width 97 height 18
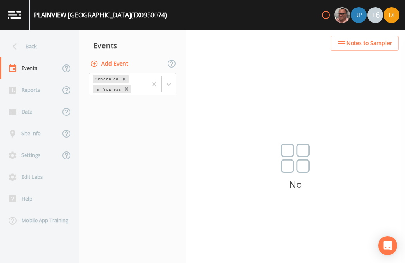
click at [121, 57] on button "Add Event" at bounding box center [110, 64] width 43 height 15
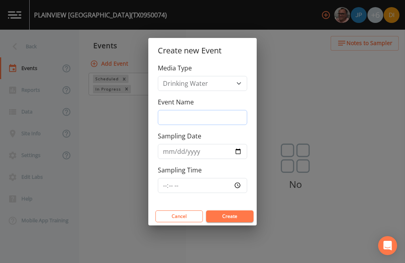
click at [213, 111] on input "Event Name" at bounding box center [202, 117] width 89 height 15
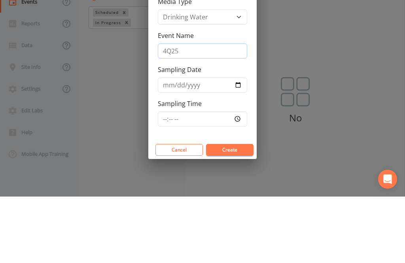
type input "4Q25"
click at [191, 144] on input "Sampling Date" at bounding box center [202, 151] width 89 height 15
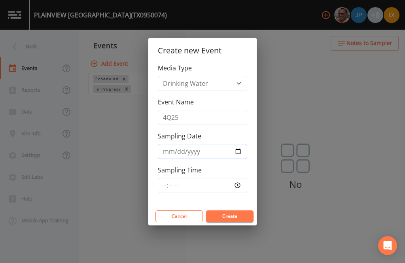
type input "[DATE]"
click at [216, 184] on input "Sampling Time" at bounding box center [202, 185] width 89 height 15
type input "15:00"
click at [238, 216] on button "Create" at bounding box center [229, 216] width 47 height 12
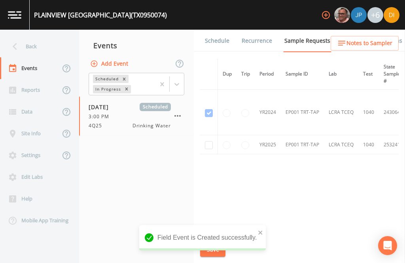
click at [207, 141] on input "checkbox" at bounding box center [209, 145] width 8 height 8
checkbox input "true"
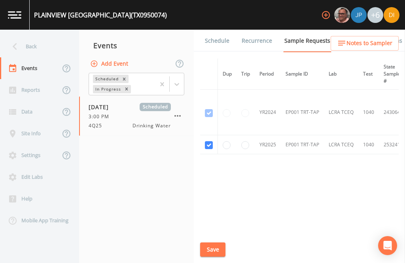
click at [214, 247] on button "Save" at bounding box center [212, 250] width 25 height 15
click at [215, 256] on button "Save" at bounding box center [212, 250] width 25 height 15
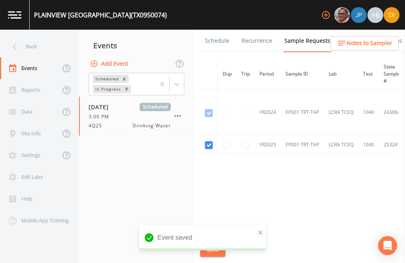
click at [216, 30] on link "Schedule" at bounding box center [217, 41] width 27 height 22
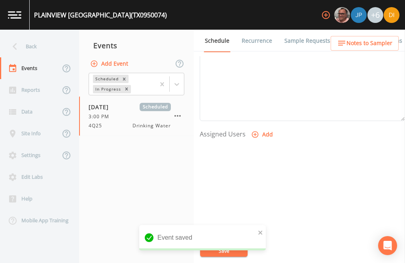
click at [261, 127] on button "Add" at bounding box center [263, 134] width 27 height 15
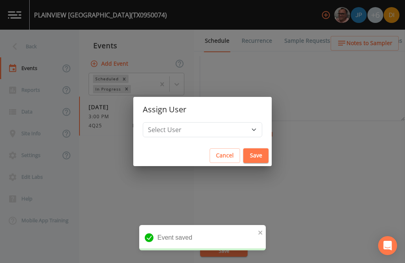
scroll to position [269, 0]
click at [224, 129] on select "Select User [PERSON_NAME] [PERSON_NAME] [PERSON_NAME] [PERSON_NAME] [PERSON_NAM…" at bounding box center [202, 129] width 119 height 15
select select "344ec927-06d4-4db1-b173-80838cd52a46"
click at [243, 154] on button "Save" at bounding box center [255, 155] width 25 height 15
select select
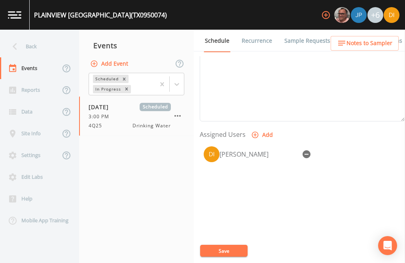
click at [228, 250] on button "Save" at bounding box center [223, 251] width 47 height 12
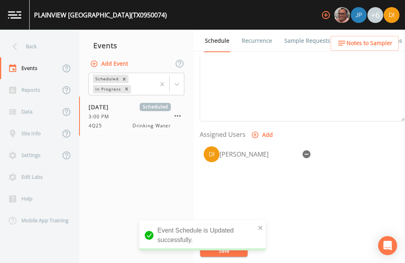
click at [36, 36] on div "Back" at bounding box center [35, 47] width 71 height 22
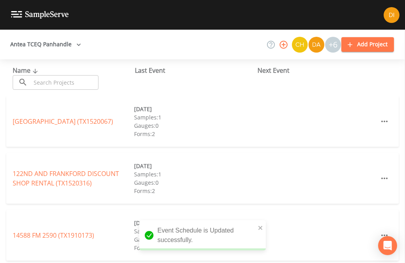
click at [59, 75] on input "text" at bounding box center [65, 82] width 68 height 15
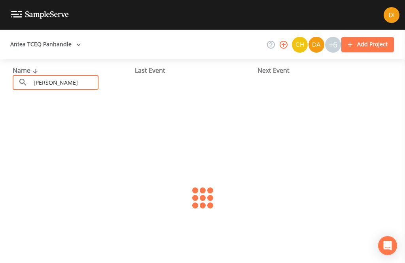
type input "[PERSON_NAME] cen"
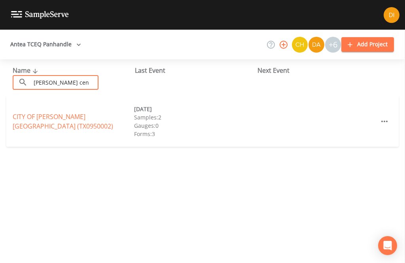
click at [78, 112] on link "[GEOGRAPHIC_DATA][PERSON_NAME] (TX0950002)" at bounding box center [63, 121] width 100 height 18
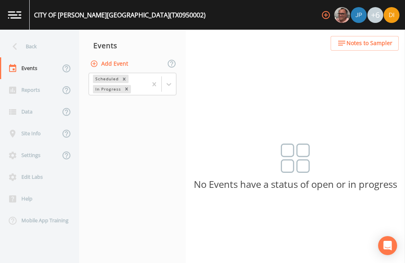
click at [118, 57] on button "Add Event" at bounding box center [110, 64] width 43 height 15
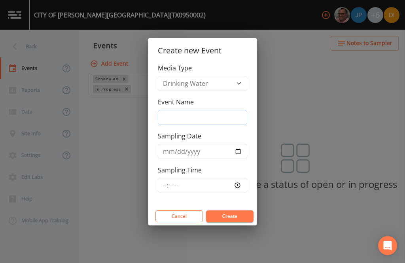
click at [208, 111] on input "Event Name" at bounding box center [202, 117] width 89 height 15
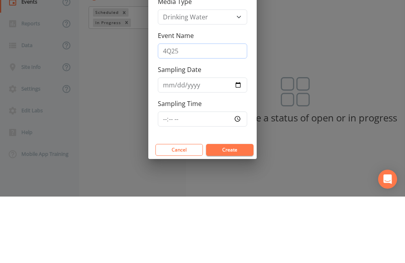
type input "4Q25"
click at [189, 144] on input "Sampling Date" at bounding box center [202, 151] width 89 height 15
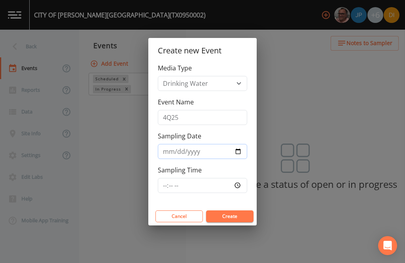
type input "[DATE]"
click at [221, 189] on input "Sampling Time" at bounding box center [202, 185] width 89 height 15
type input "15:30"
click at [235, 217] on button "Create" at bounding box center [229, 216] width 47 height 12
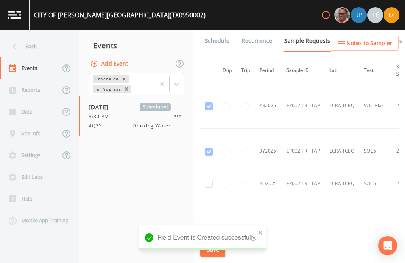
scroll to position [454, 0]
click at [211, 180] on input "checkbox" at bounding box center [209, 184] width 8 height 8
checkbox input "true"
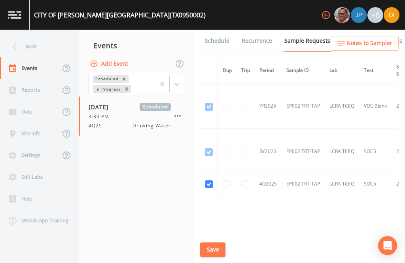
click at [209, 246] on button "Save" at bounding box center [212, 250] width 25 height 15
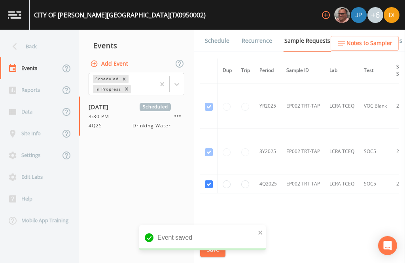
click at [214, 30] on link "Schedule" at bounding box center [217, 41] width 27 height 22
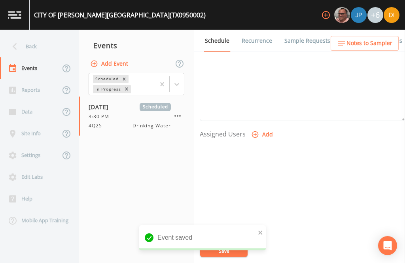
scroll to position [269, 0]
click at [261, 128] on button "Add" at bounding box center [263, 135] width 27 height 15
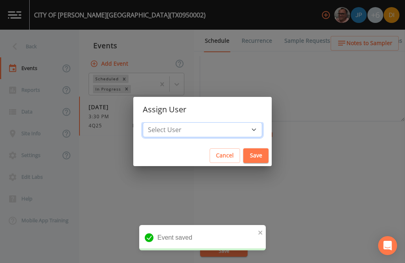
click at [223, 127] on select "Select User [PERSON_NAME] [PERSON_NAME] [PERSON_NAME] [PERSON_NAME] [PERSON_NAM…" at bounding box center [202, 129] width 119 height 15
select select "344ec927-06d4-4db1-b173-80838cd52a46"
click at [243, 155] on button "Save" at bounding box center [255, 155] width 25 height 15
select select
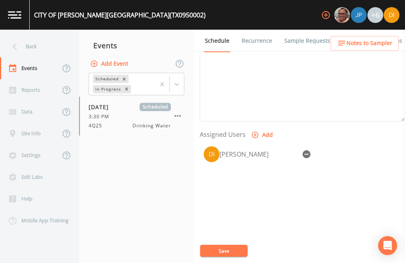
click at [226, 248] on button "Save" at bounding box center [223, 251] width 47 height 12
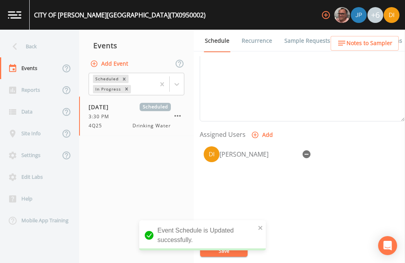
click at [42, 36] on div "Back" at bounding box center [35, 47] width 71 height 22
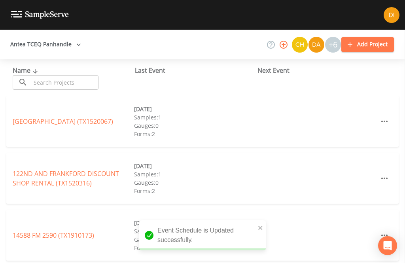
click at [76, 75] on input "text" at bounding box center [65, 82] width 68 height 15
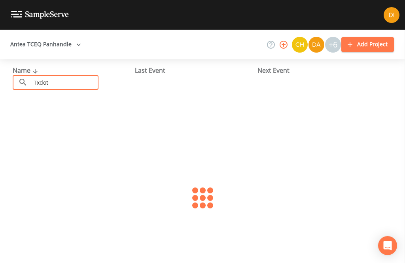
type input "Txdot"
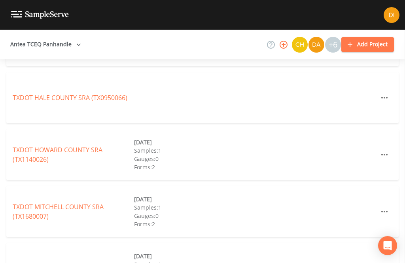
scroll to position [369, 0]
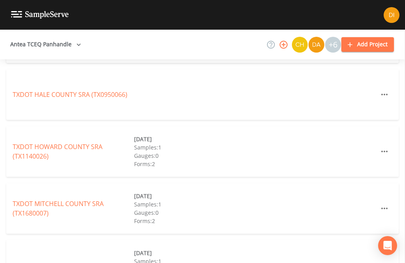
click at [30, 90] on link "TXDOT [GEOGRAPHIC_DATA] (TX0950066)" at bounding box center [70, 94] width 115 height 9
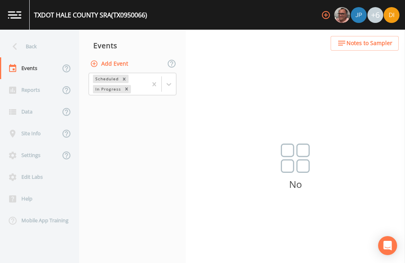
click at [127, 57] on button "Add Event" at bounding box center [110, 64] width 43 height 15
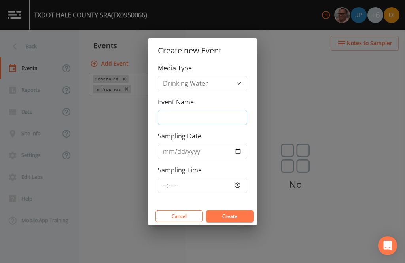
click at [211, 116] on input "Event Name" at bounding box center [202, 117] width 89 height 15
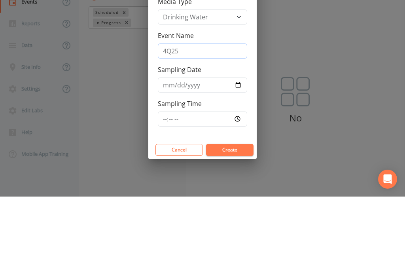
type input "4Q25"
click at [184, 144] on input "Sampling Date" at bounding box center [202, 151] width 89 height 15
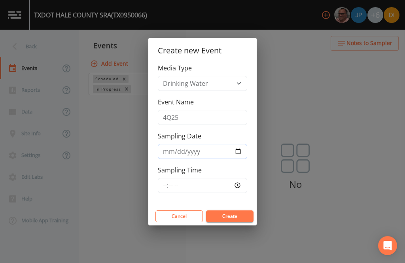
type input "[DATE]"
click at [216, 183] on input "Sampling Time" at bounding box center [202, 185] width 89 height 15
type input "16:00"
click at [243, 217] on button "Create" at bounding box center [229, 216] width 47 height 12
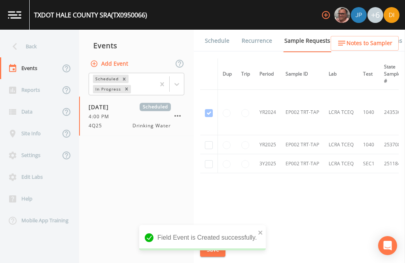
click at [208, 141] on input "checkbox" at bounding box center [209, 145] width 8 height 8
checkbox input "true"
click at [212, 160] on input "checkbox" at bounding box center [209, 164] width 8 height 8
checkbox input "true"
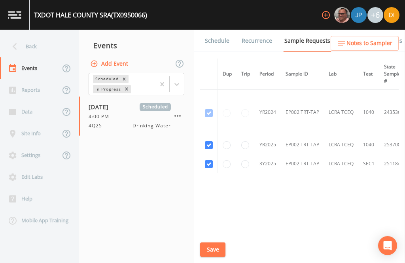
click at [215, 247] on button "Save" at bounding box center [212, 250] width 25 height 15
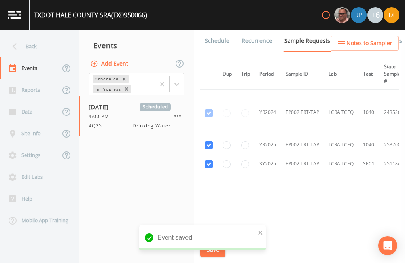
click at [219, 30] on link "Schedule" at bounding box center [217, 41] width 27 height 22
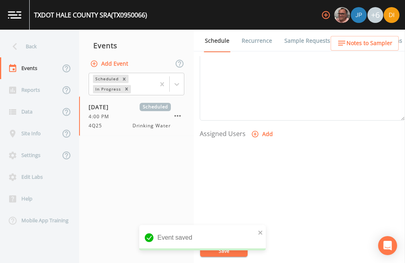
scroll to position [269, 0]
click at [264, 128] on button "Add" at bounding box center [263, 135] width 27 height 15
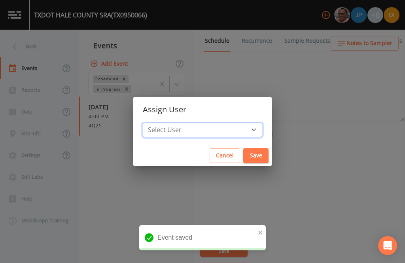
click at [225, 129] on select "Select User [PERSON_NAME] [PERSON_NAME] [PERSON_NAME] [PERSON_NAME] [PERSON_NAM…" at bounding box center [202, 129] width 119 height 15
select select "344ec927-06d4-4db1-b173-80838cd52a46"
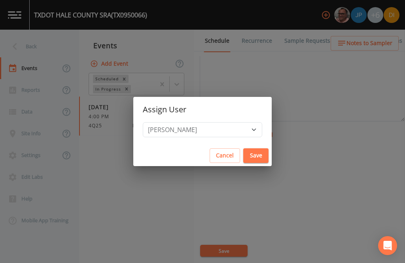
click at [243, 156] on button "Save" at bounding box center [255, 155] width 25 height 15
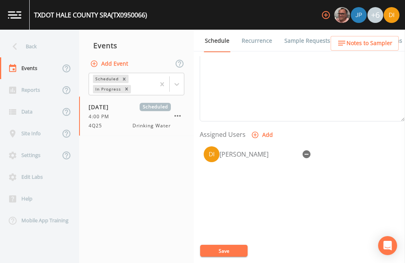
select select
click at [228, 248] on button "Save" at bounding box center [223, 251] width 47 height 12
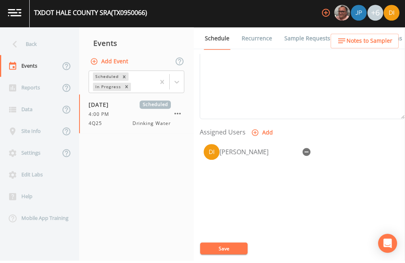
scroll to position [25, 0]
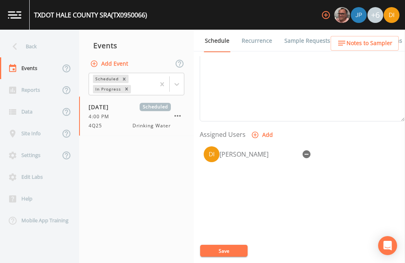
click at [225, 250] on button "Save" at bounding box center [223, 251] width 47 height 12
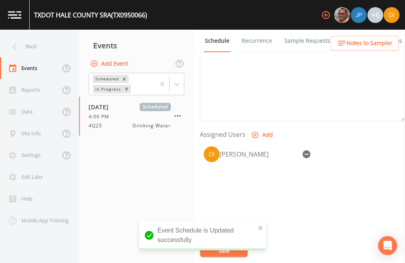
click at [31, 36] on div "Back" at bounding box center [35, 47] width 71 height 22
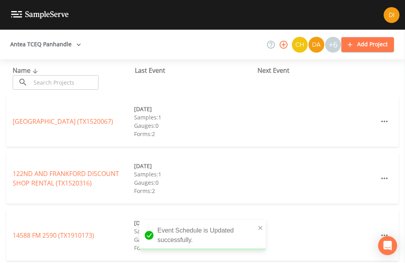
click at [76, 75] on input "text" at bounding box center [65, 82] width 68 height 15
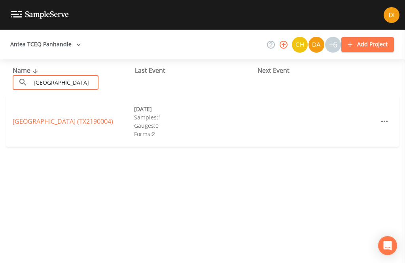
type input "[GEOGRAPHIC_DATA]"
click at [64, 117] on link "[GEOGRAPHIC_DATA] (TX2190004)" at bounding box center [63, 121] width 100 height 9
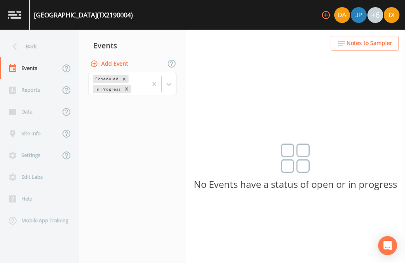
click at [123, 57] on button "Add Event" at bounding box center [110, 64] width 43 height 15
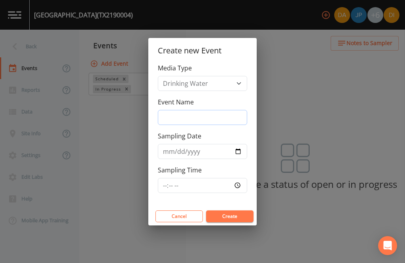
click at [210, 118] on input "Event Name" at bounding box center [202, 117] width 89 height 15
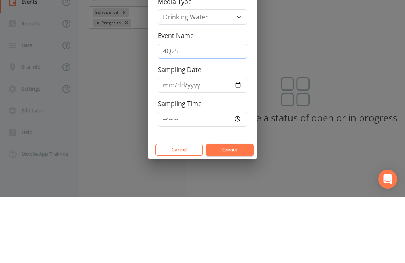
type input "4Q25"
click at [215, 144] on input "Sampling Date" at bounding box center [202, 151] width 89 height 15
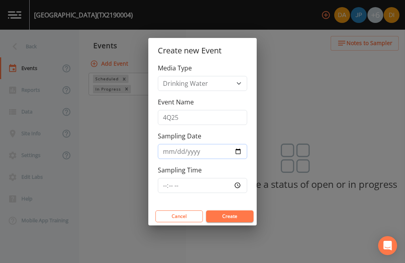
type input "[DATE]"
click at [213, 182] on input "Sampling Time" at bounding box center [202, 185] width 89 height 15
type input "14:30"
click at [246, 212] on button "Create" at bounding box center [229, 216] width 47 height 12
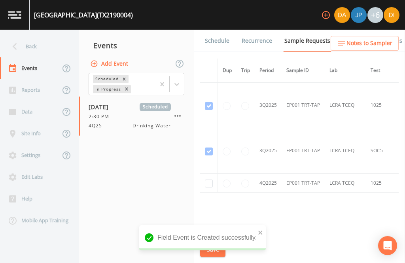
scroll to position [1865, 0]
click at [208, 180] on input "checkbox" at bounding box center [209, 184] width 8 height 8
checkbox input "true"
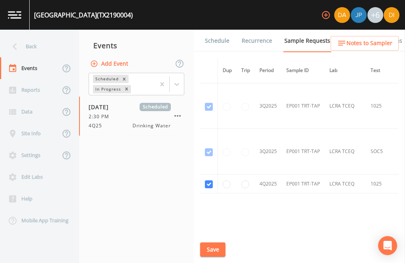
click at [212, 247] on button "Save" at bounding box center [212, 250] width 25 height 15
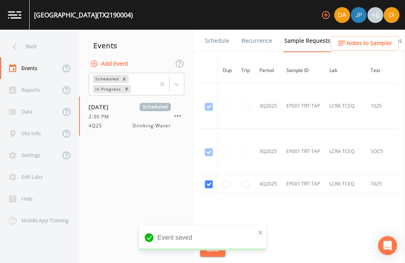
click at [219, 30] on link "Schedule" at bounding box center [217, 41] width 27 height 22
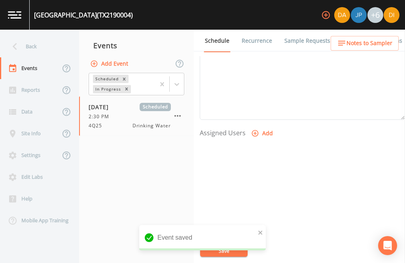
scroll to position [269, 0]
click at [261, 128] on button "Add" at bounding box center [263, 135] width 27 height 15
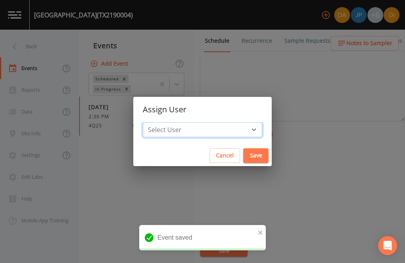
click at [224, 124] on select "Select User [PERSON_NAME] [PERSON_NAME] [PERSON_NAME] [PERSON_NAME] [PERSON_NAM…" at bounding box center [202, 129] width 119 height 15
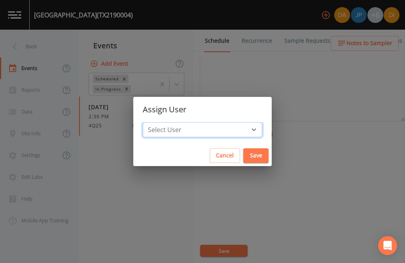
select select "344ec927-06d4-4db1-b173-80838cd52a46"
click at [243, 156] on button "Save" at bounding box center [255, 155] width 25 height 15
select select
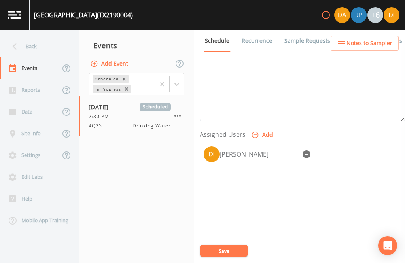
click at [230, 251] on button "Save" at bounding box center [223, 251] width 47 height 12
click at [32, 36] on div "Back" at bounding box center [35, 47] width 71 height 22
